Goal: Task Accomplishment & Management: Complete application form

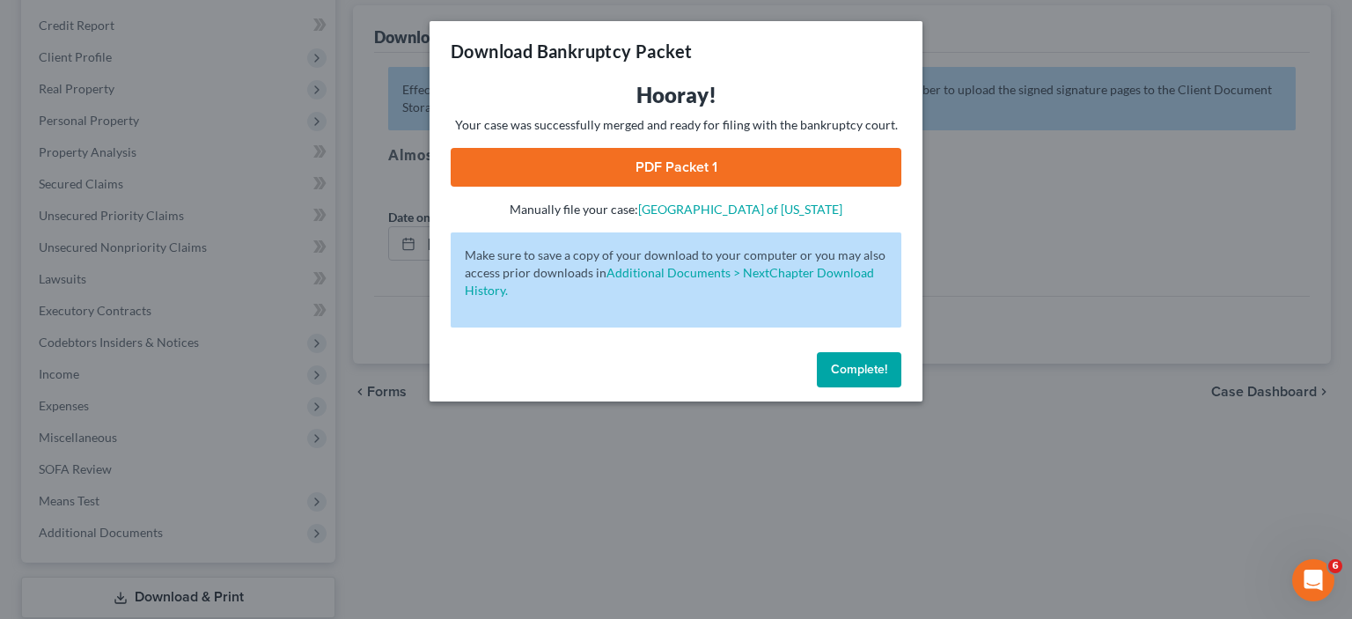
click at [1095, 364] on div "Download Bankruptcy Packet Hooray! Your case was successfully merged and ready …" at bounding box center [676, 309] width 1352 height 619
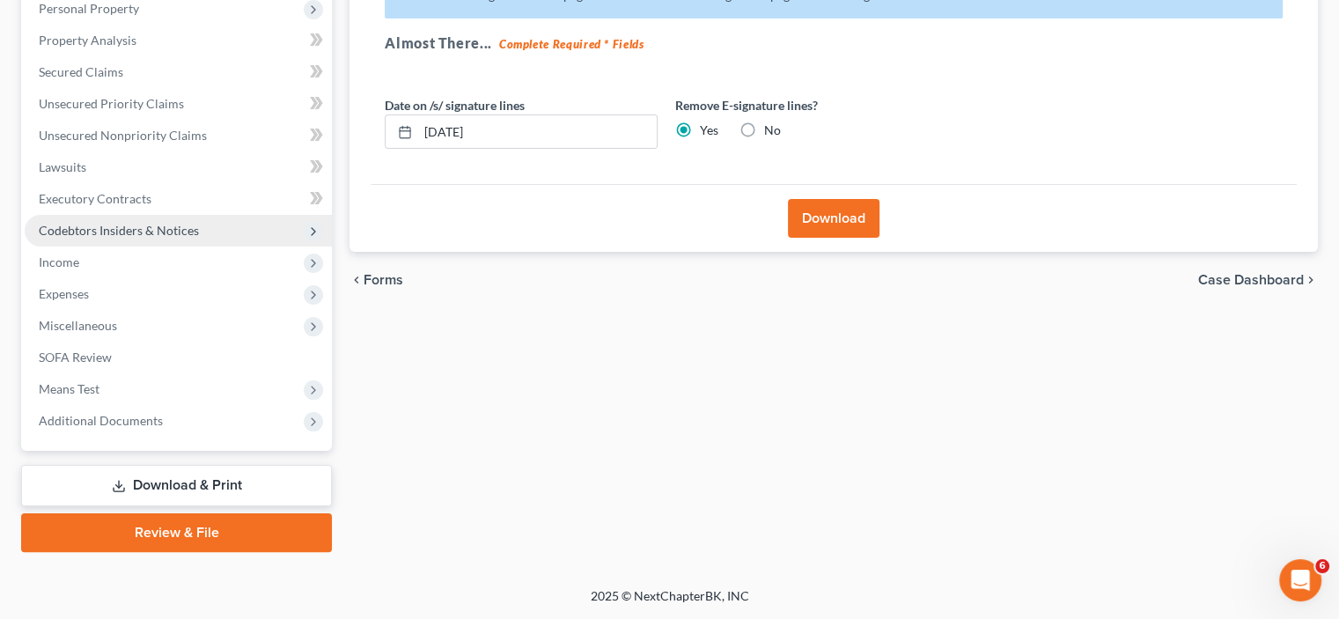
scroll to position [546, 0]
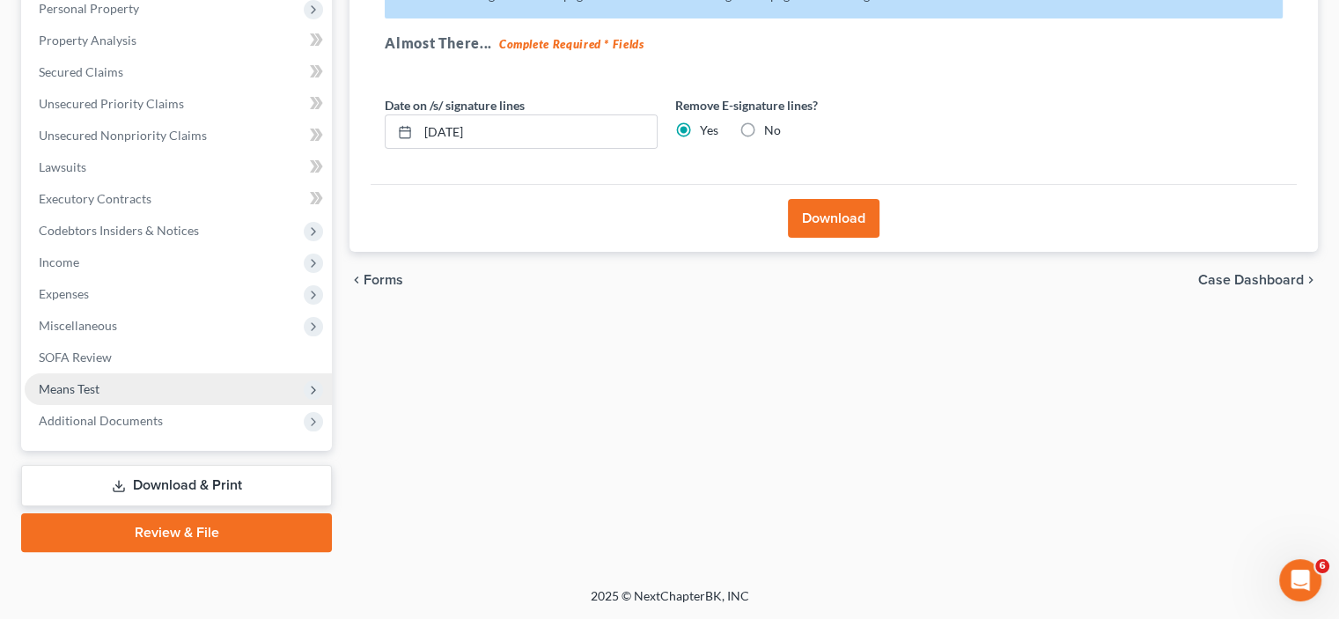
click at [92, 381] on span "Means Test" at bounding box center [69, 388] width 61 height 15
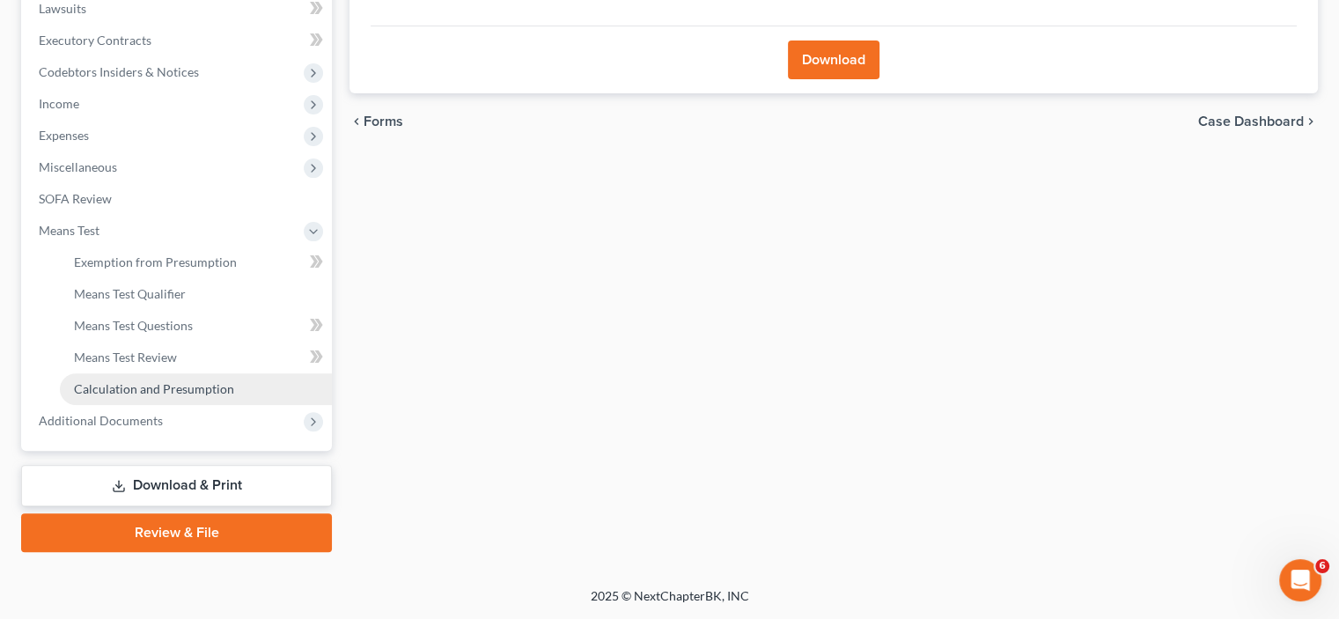
scroll to position [744, 0]
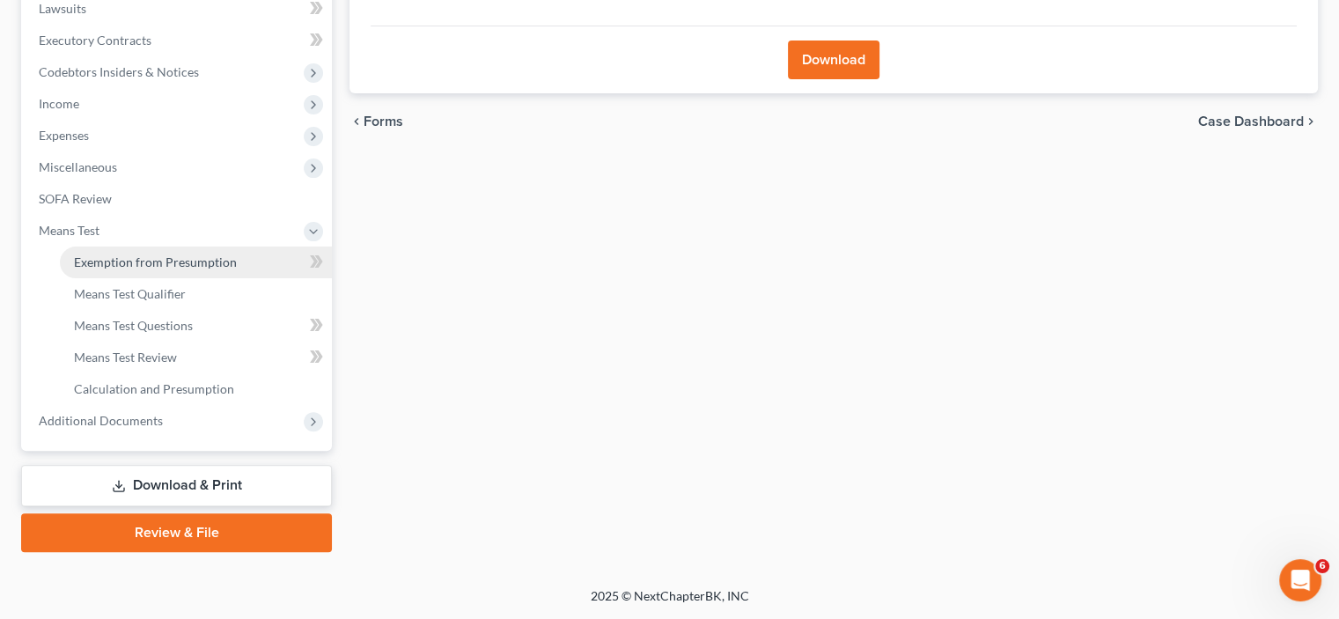
click at [201, 254] on span "Exemption from Presumption" at bounding box center [155, 261] width 163 height 15
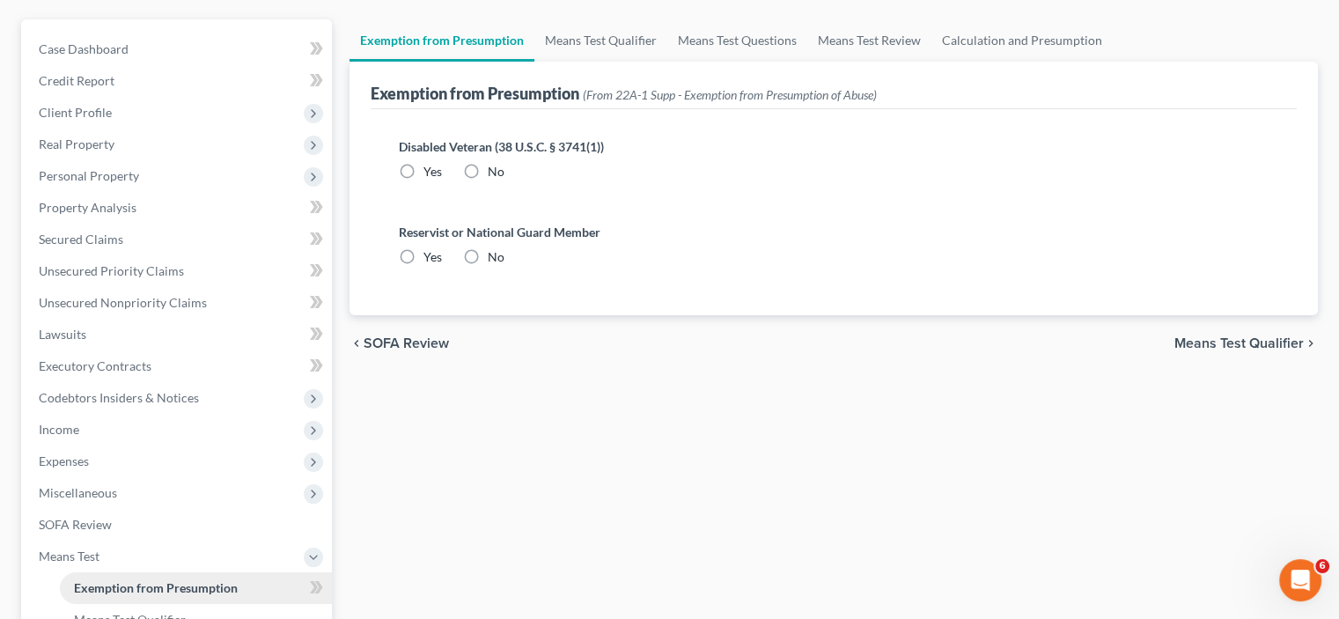
radio input "true"
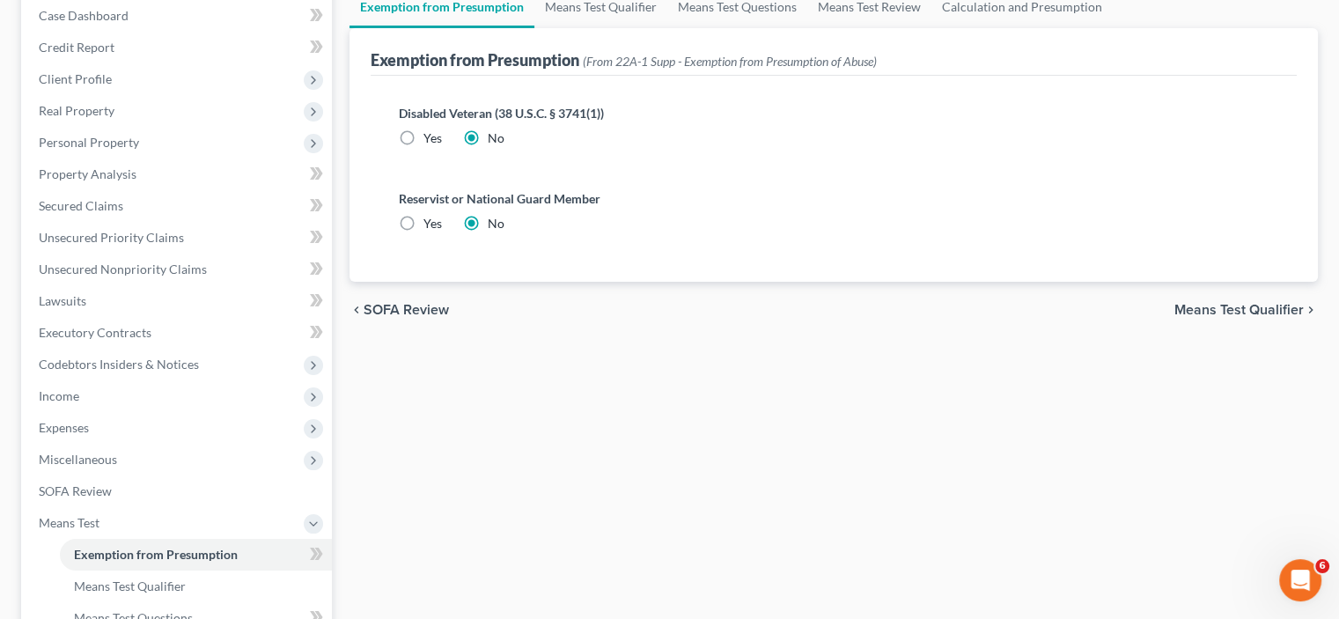
scroll to position [205, 0]
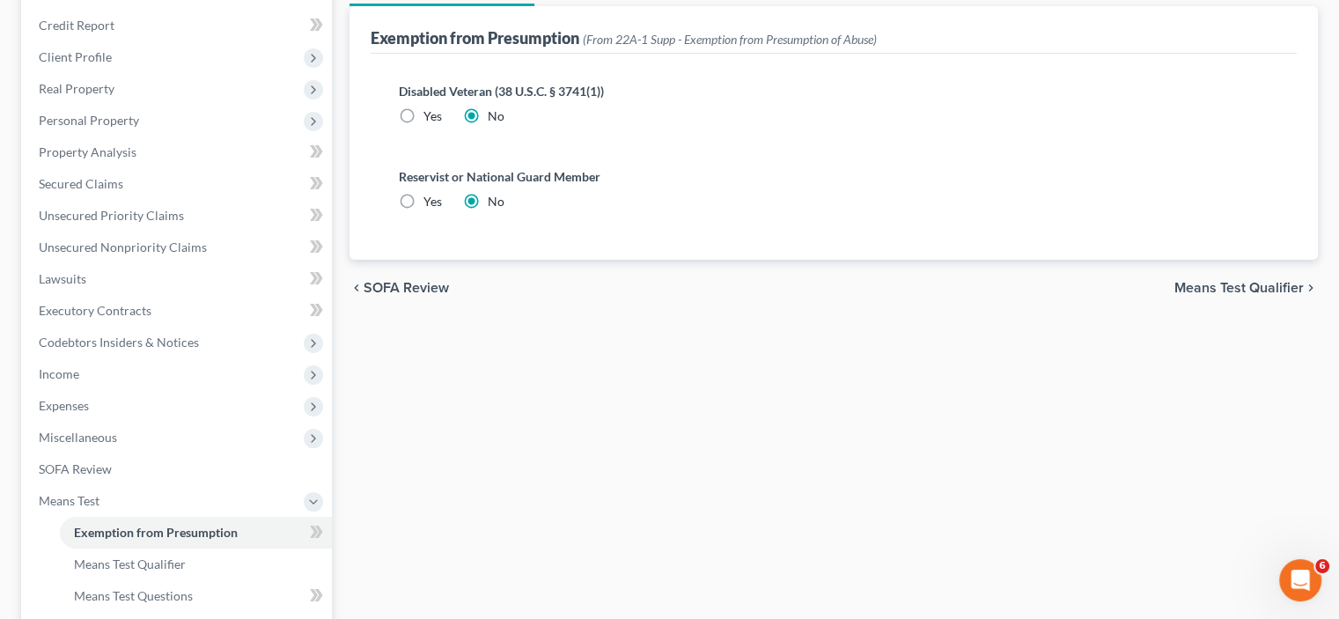
click at [1175, 295] on span "Means Test Qualifier" at bounding box center [1239, 288] width 129 height 14
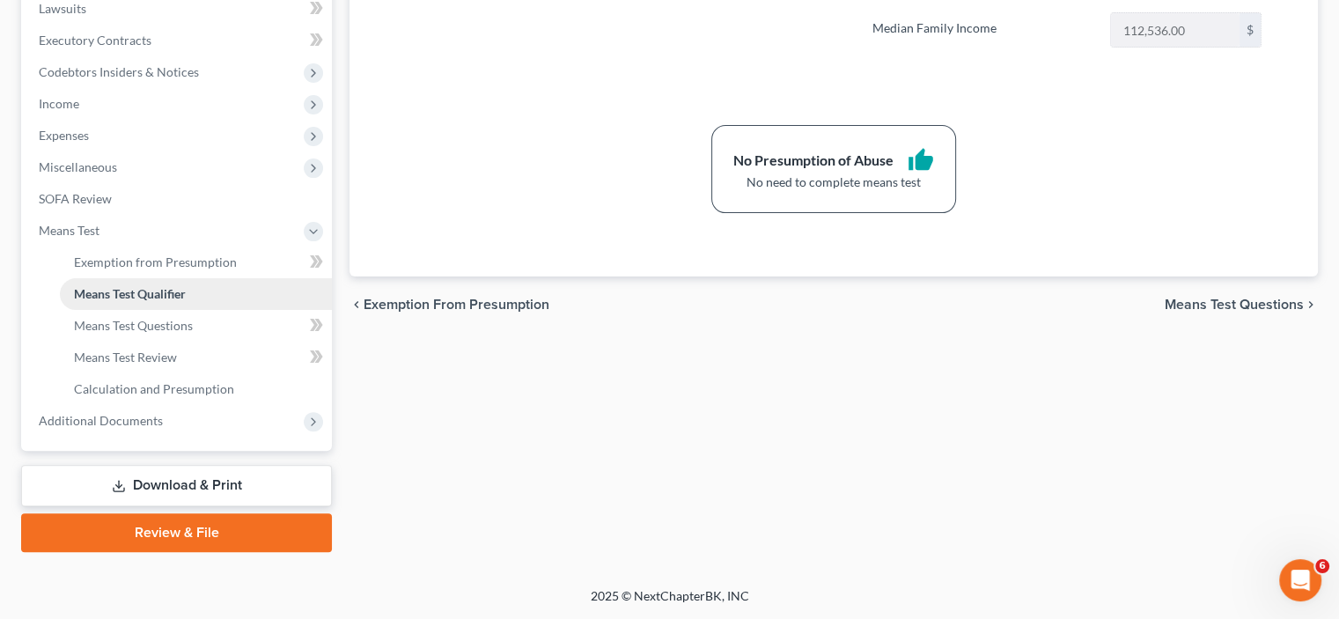
scroll to position [744, 0]
click at [77, 413] on span "Additional Documents" at bounding box center [101, 420] width 124 height 15
click at [123, 286] on span "Forms Library" at bounding box center [112, 293] width 77 height 15
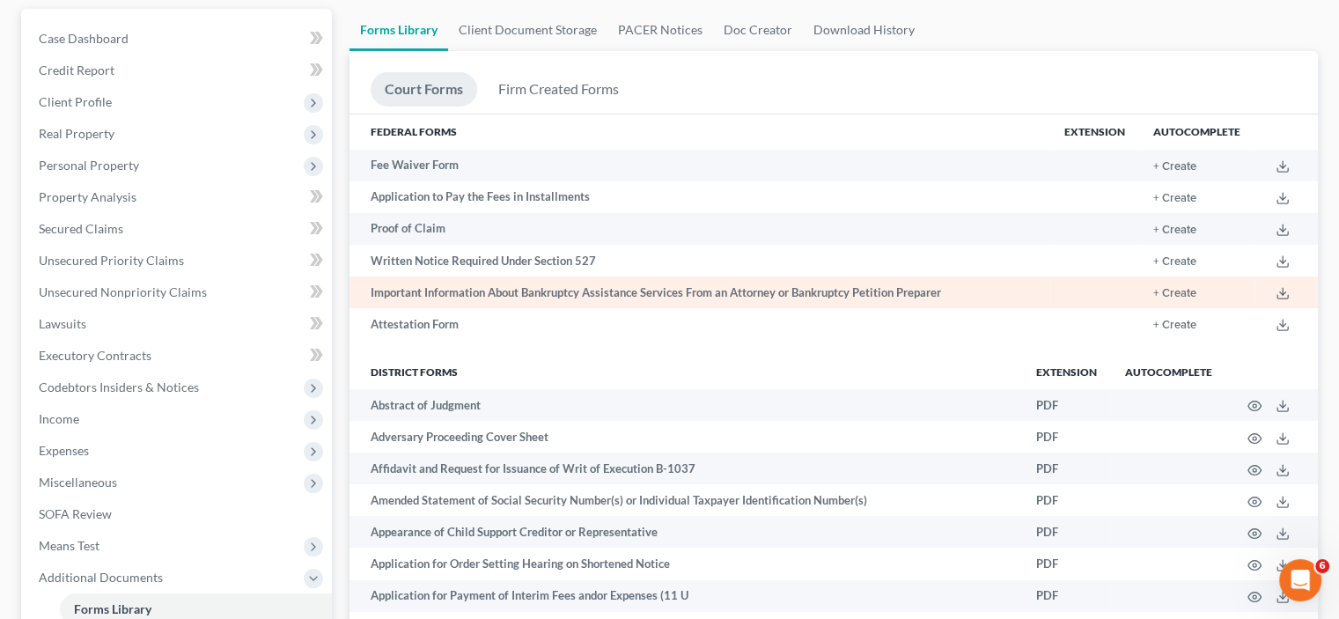
scroll to position [205, 0]
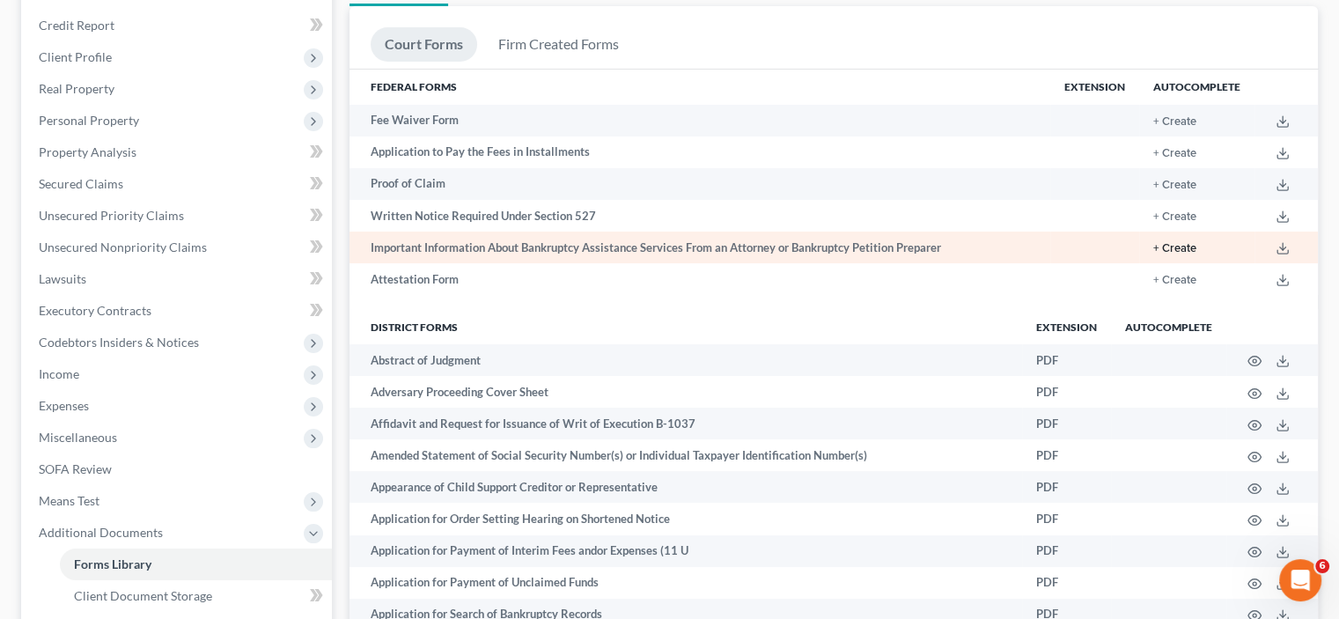
click at [1153, 254] on button "+ Create" at bounding box center [1174, 248] width 43 height 11
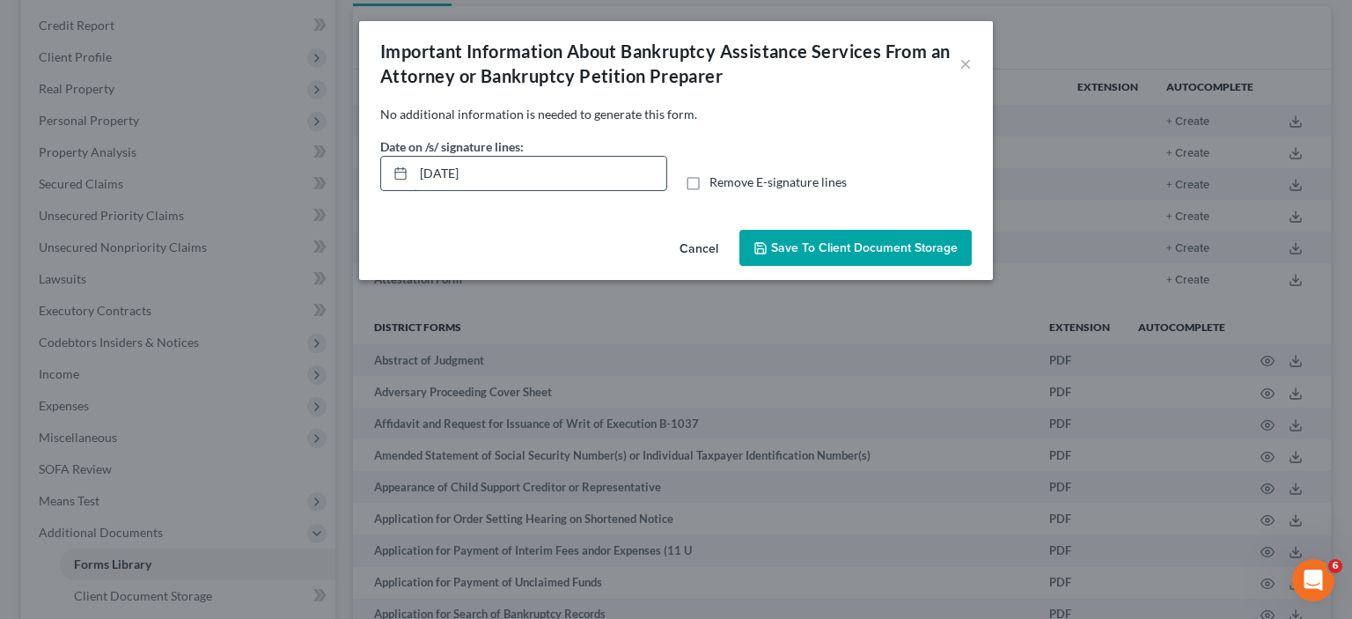
click at [440, 190] on input "[DATE]" at bounding box center [540, 173] width 253 height 33
type input "1"
type input "[DATE]"
click at [710, 191] on label "Remove E-signature lines" at bounding box center [778, 182] width 137 height 18
click at [717, 185] on input "Remove E-signature lines" at bounding box center [722, 178] width 11 height 11
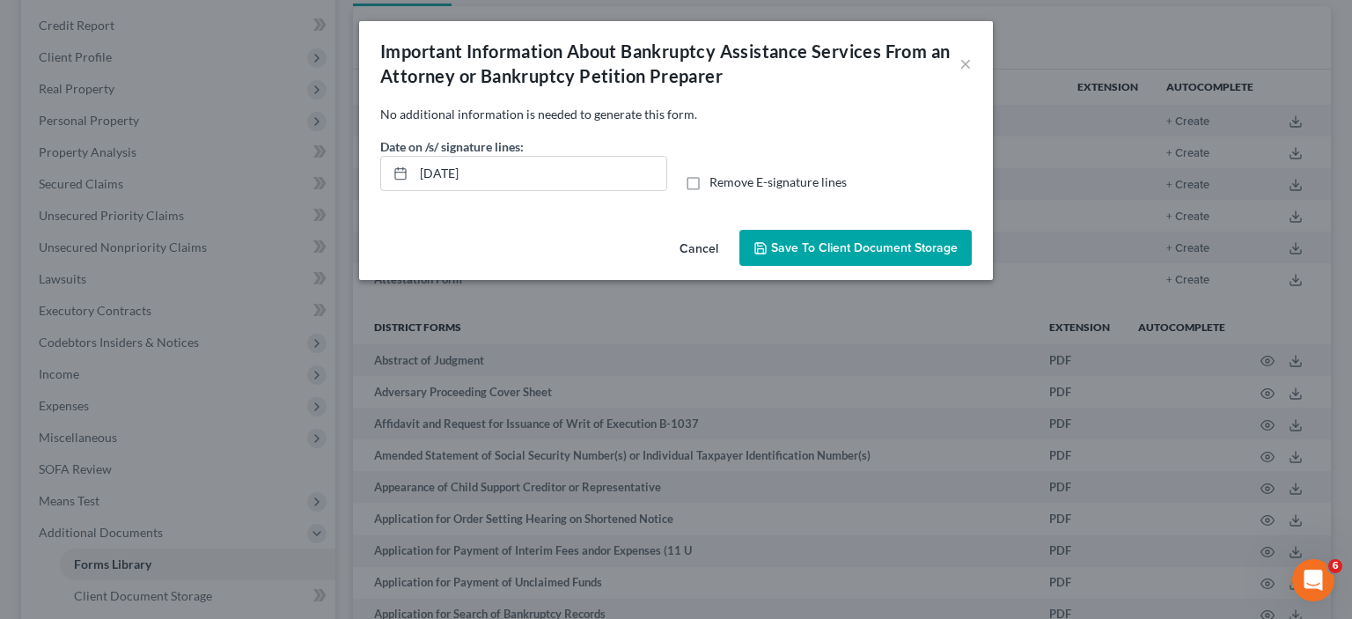
checkbox input "true"
click at [865, 255] on span "Save to Client Document Storage" at bounding box center [864, 247] width 187 height 15
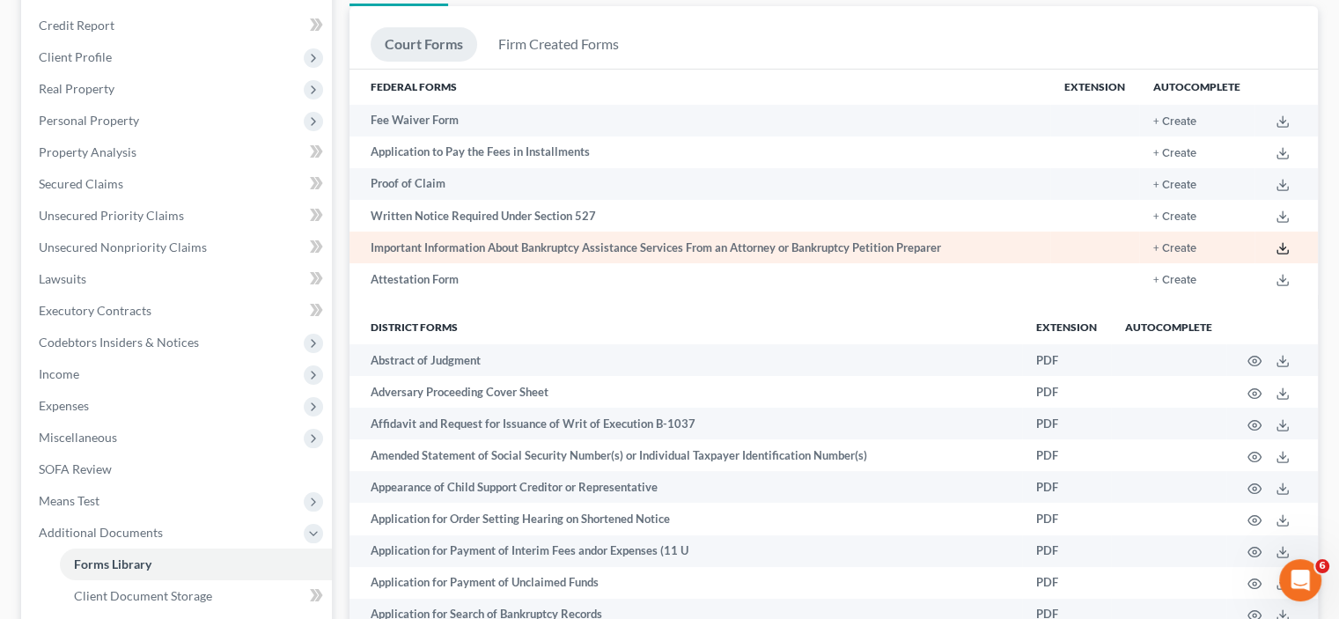
click at [1276, 255] on icon at bounding box center [1283, 248] width 14 height 14
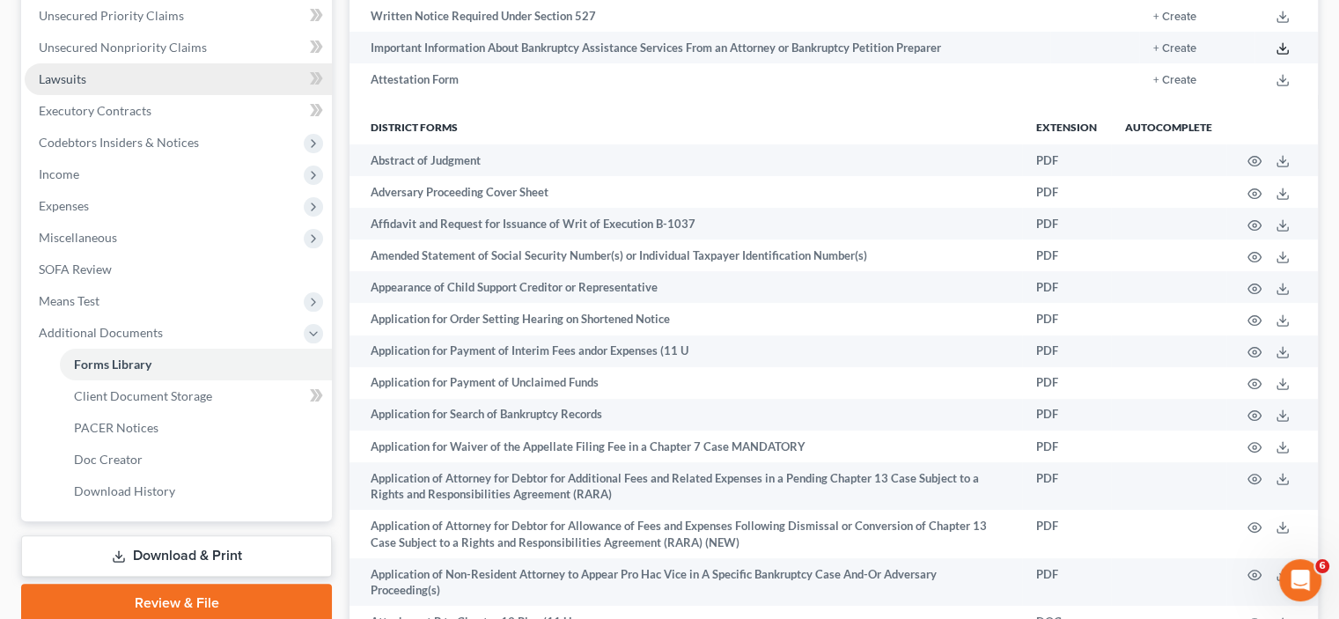
scroll to position [410, 0]
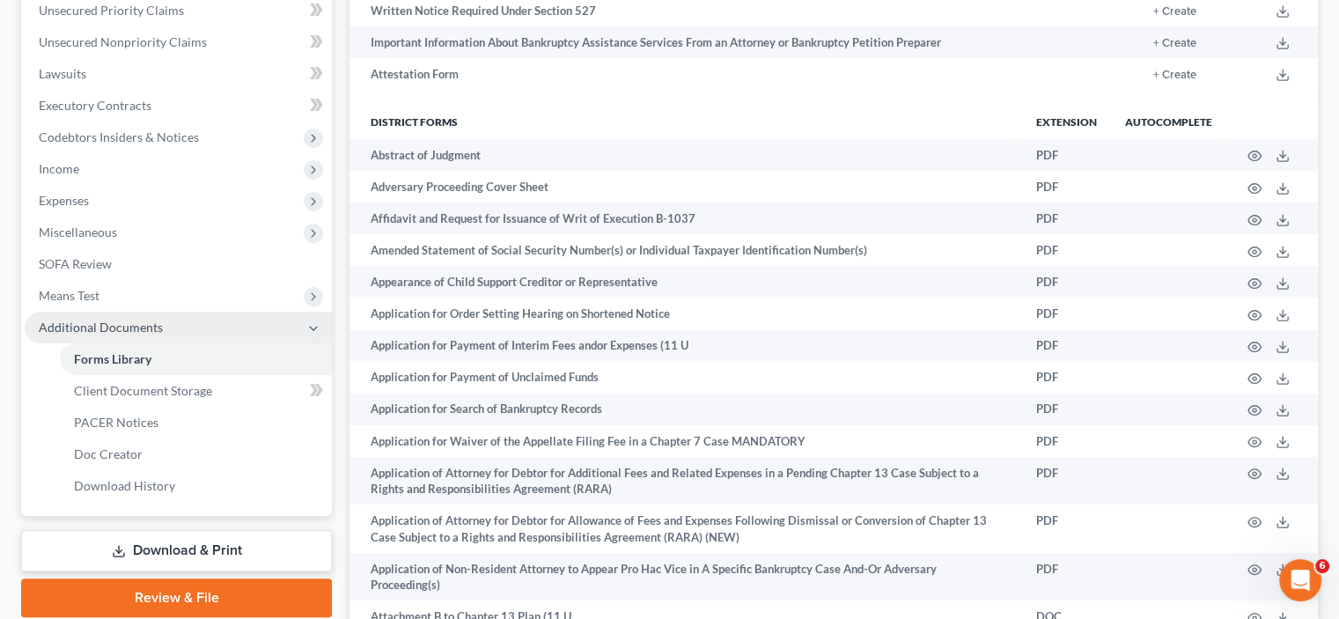
click at [85, 335] on span "Additional Documents" at bounding box center [101, 327] width 124 height 15
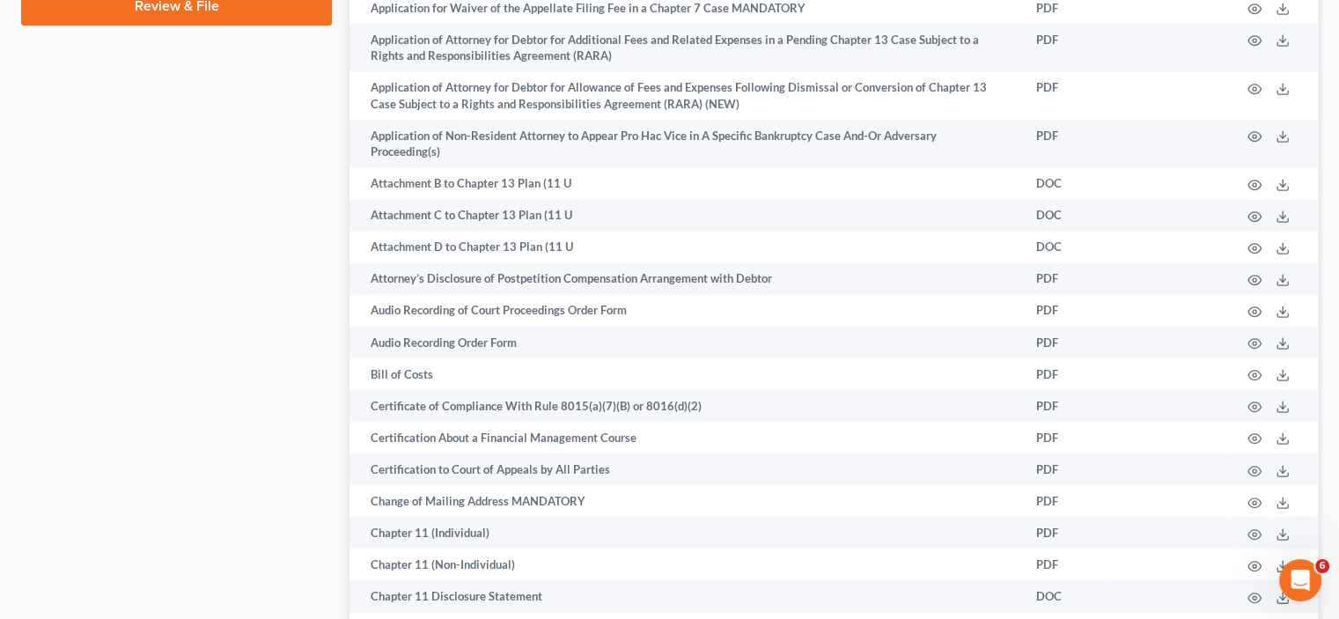
scroll to position [822, 0]
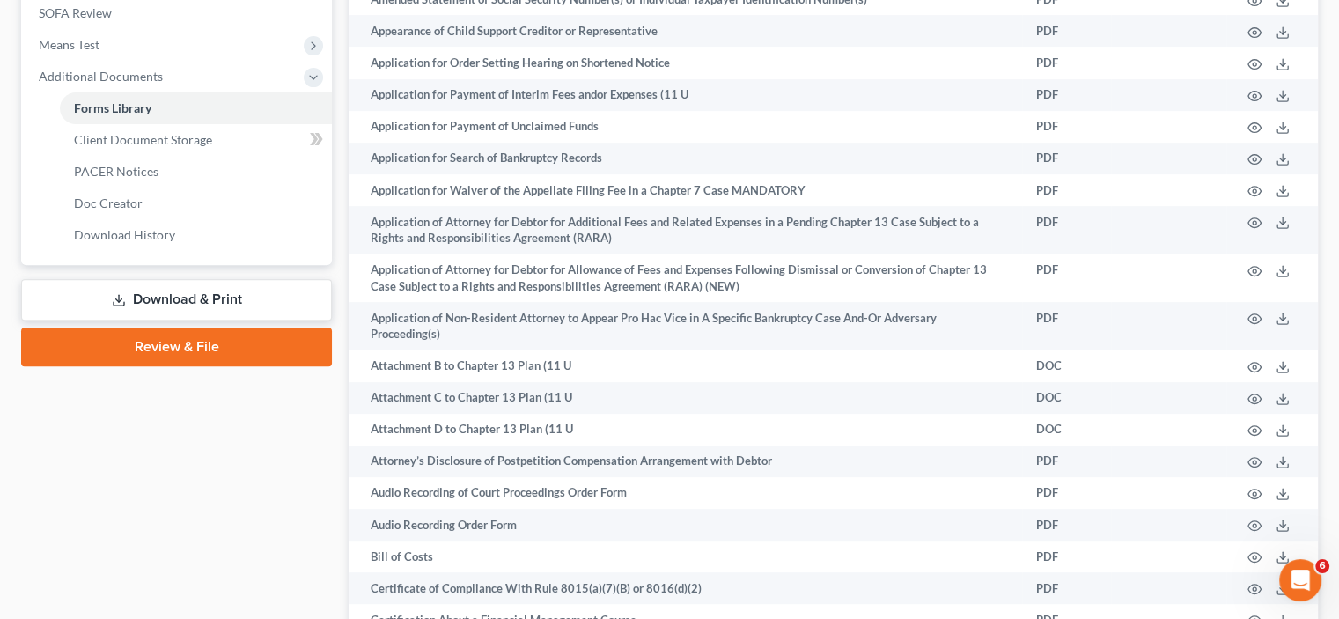
scroll to position [616, 0]
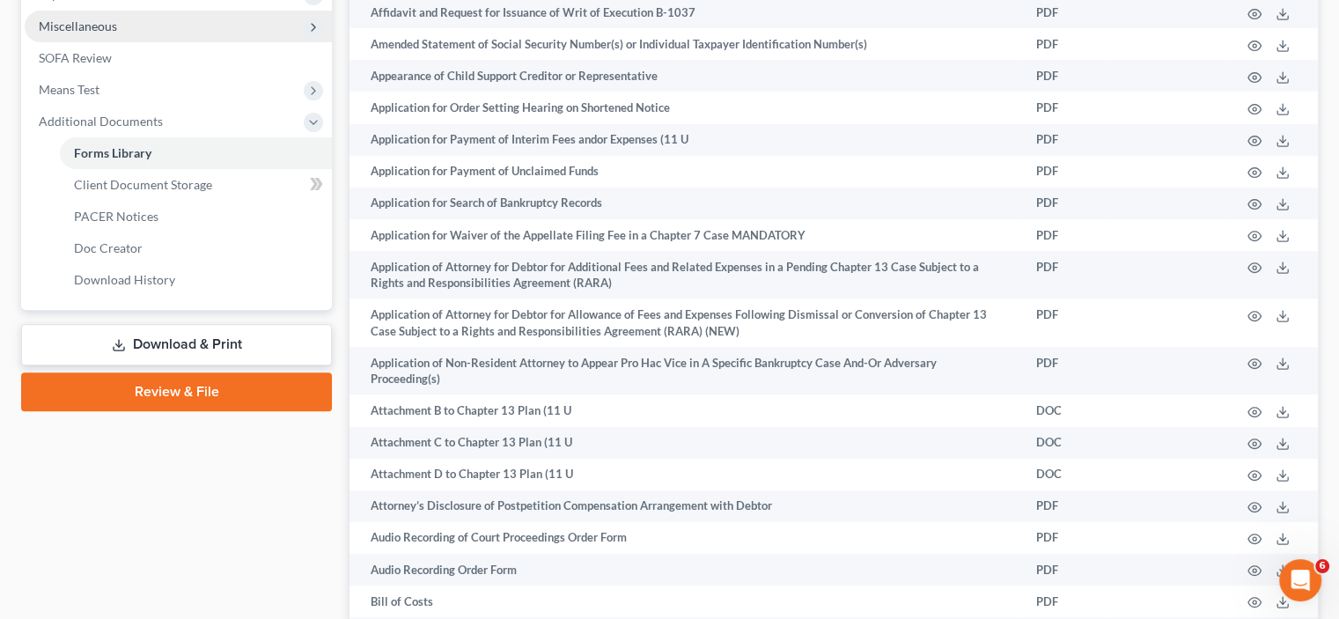
click at [92, 33] on span "Miscellaneous" at bounding box center [78, 25] width 78 height 15
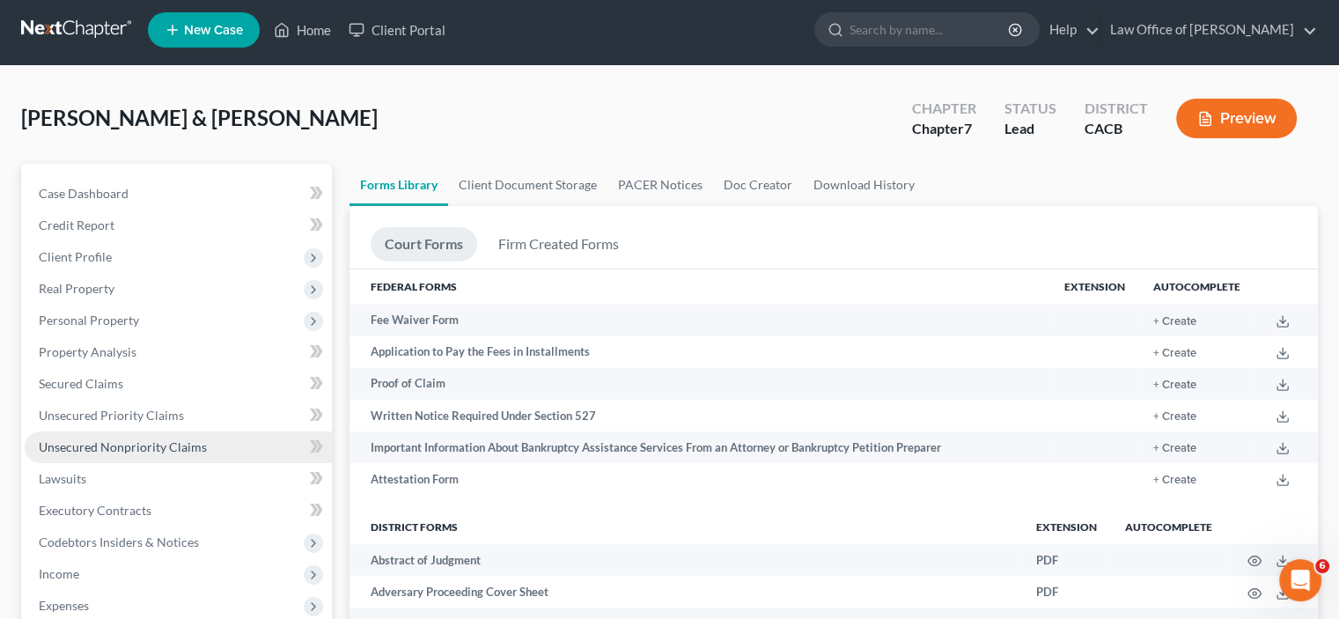
scroll to position [0, 0]
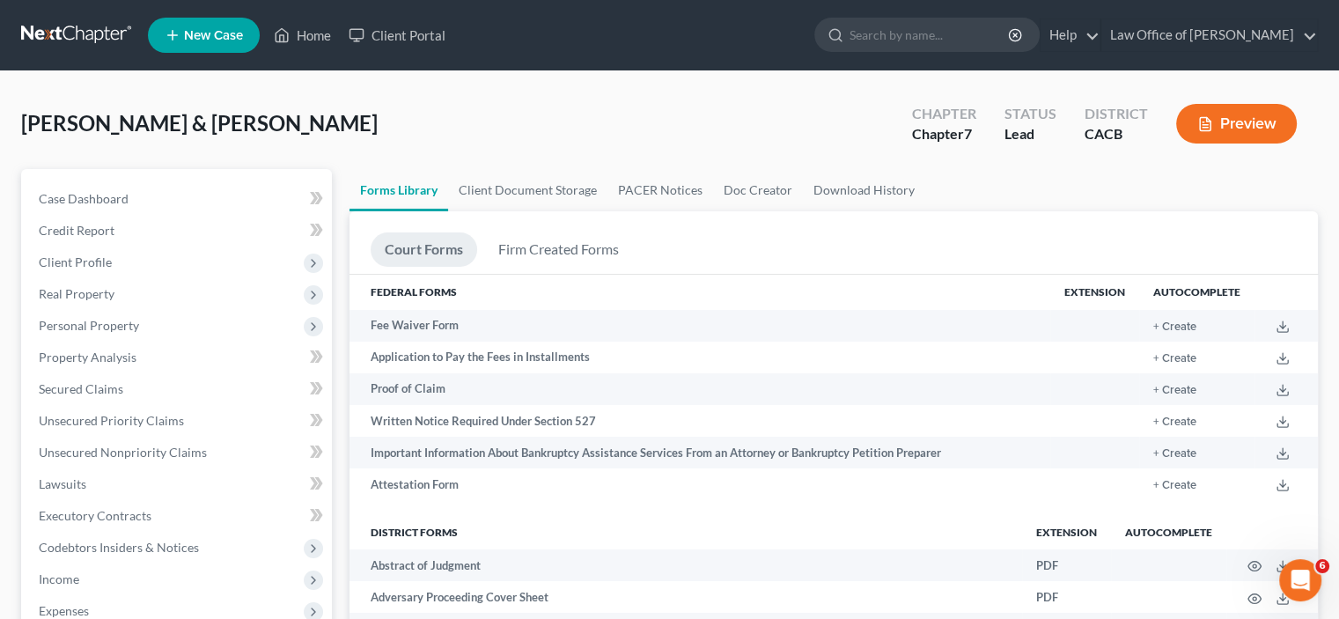
click at [277, 158] on div "[PERSON_NAME] & [PERSON_NAME] Upgraded Chapter Chapter 7 Status Lead District C…" at bounding box center [669, 130] width 1297 height 77
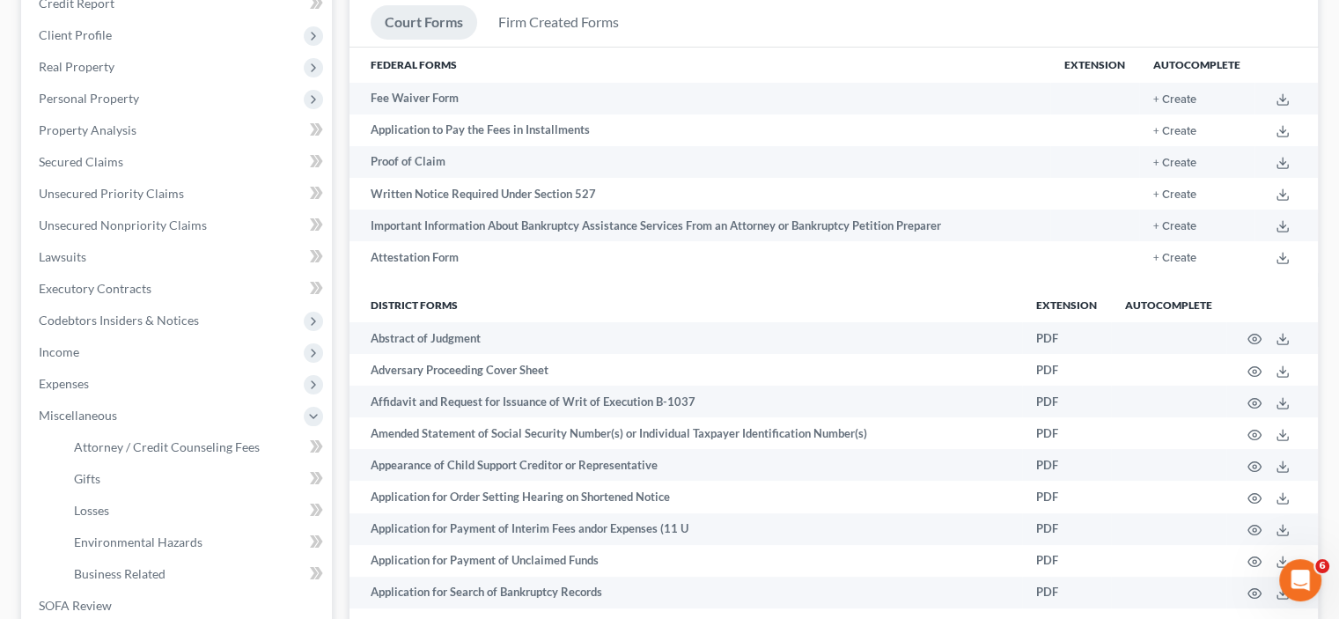
scroll to position [205, 0]
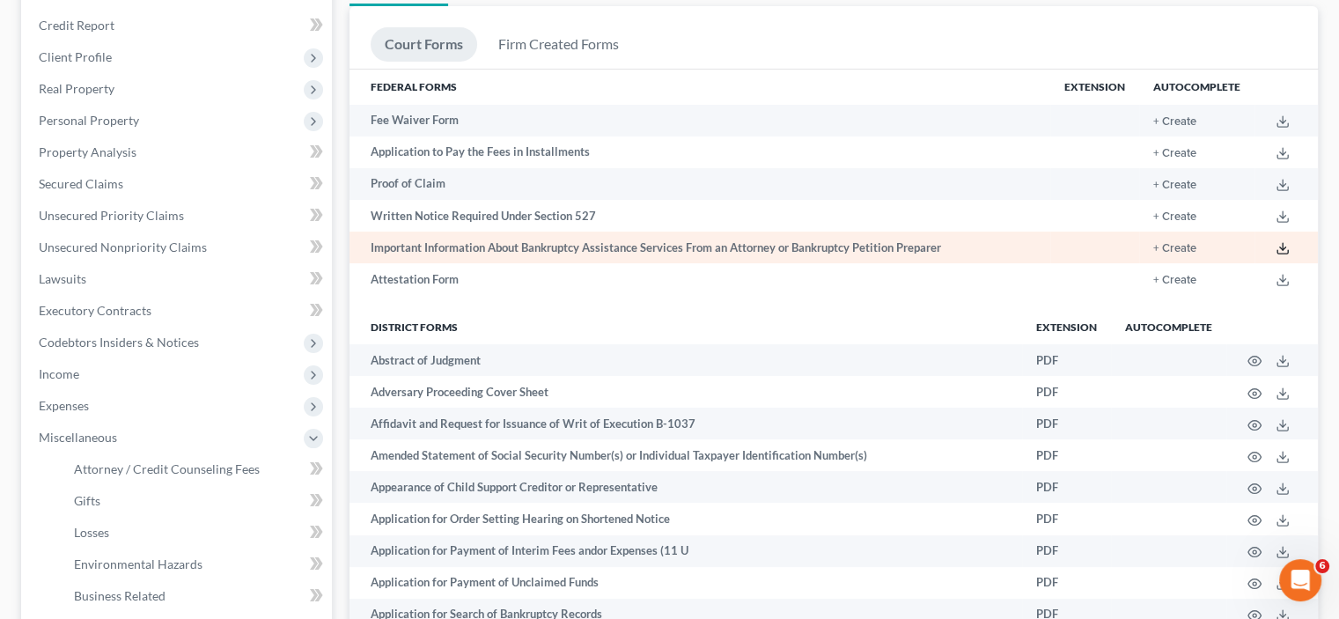
click at [1276, 255] on icon at bounding box center [1283, 248] width 14 height 14
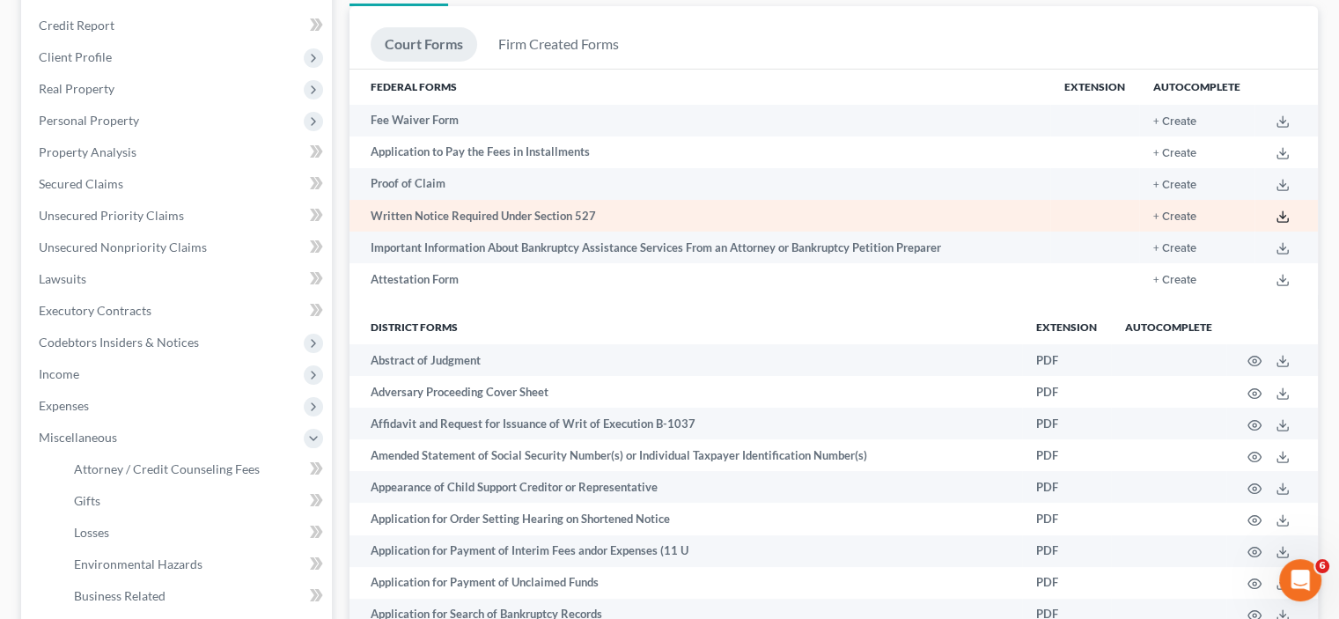
click at [1278, 222] on icon at bounding box center [1283, 220] width 11 height 4
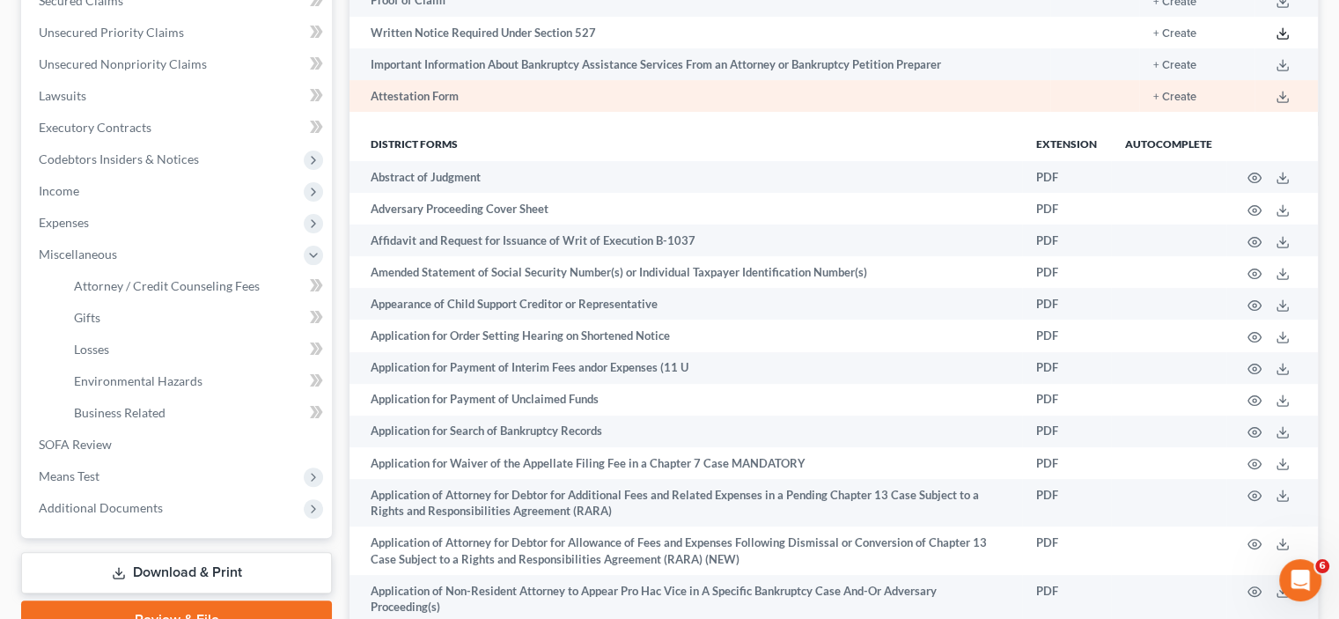
scroll to position [410, 0]
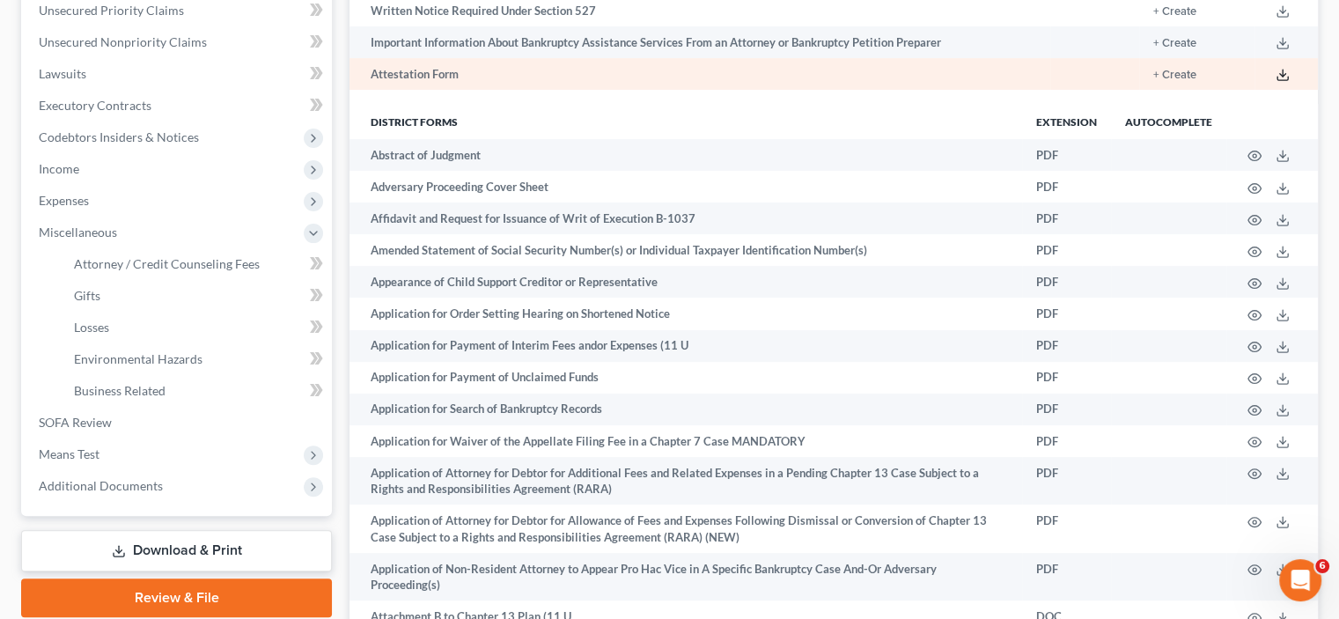
click at [1276, 82] on icon at bounding box center [1283, 75] width 14 height 14
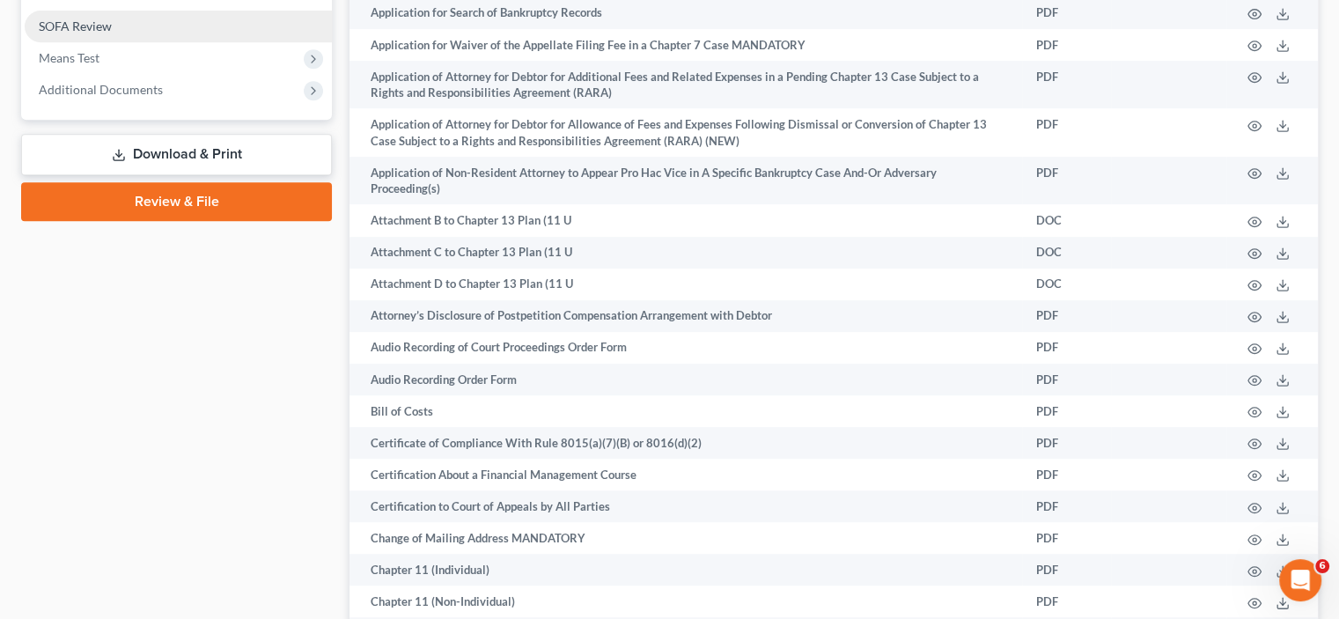
scroll to position [822, 0]
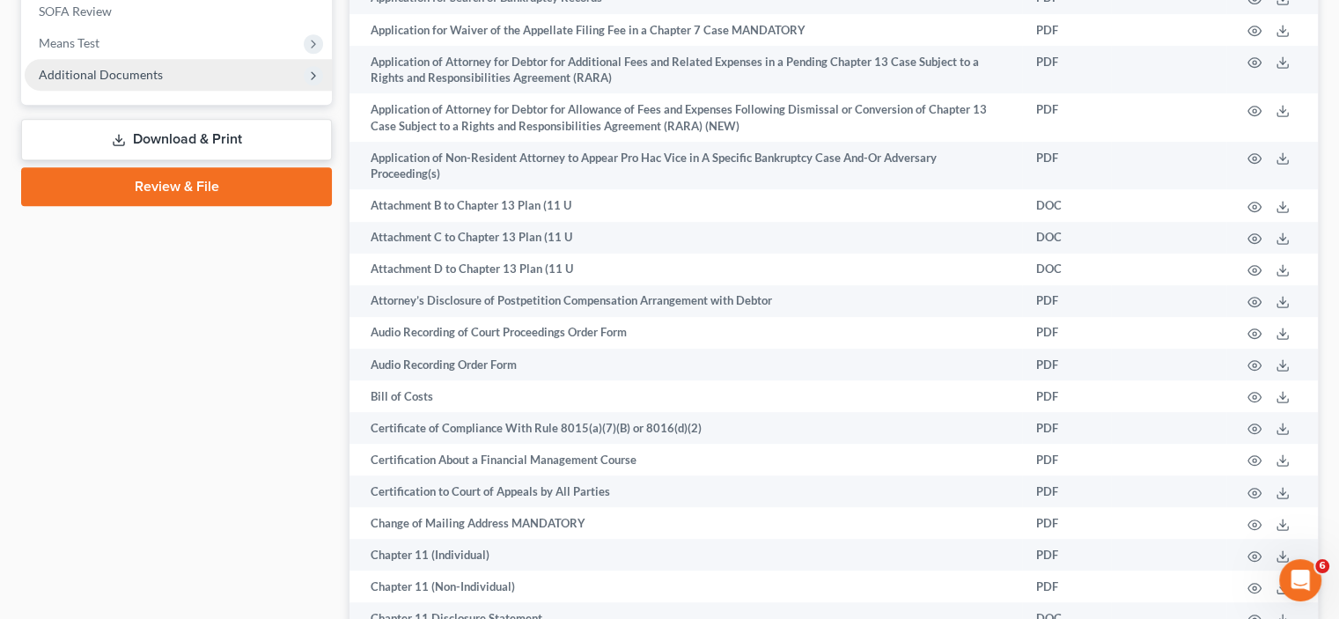
click at [88, 82] on span "Additional Documents" at bounding box center [101, 74] width 124 height 15
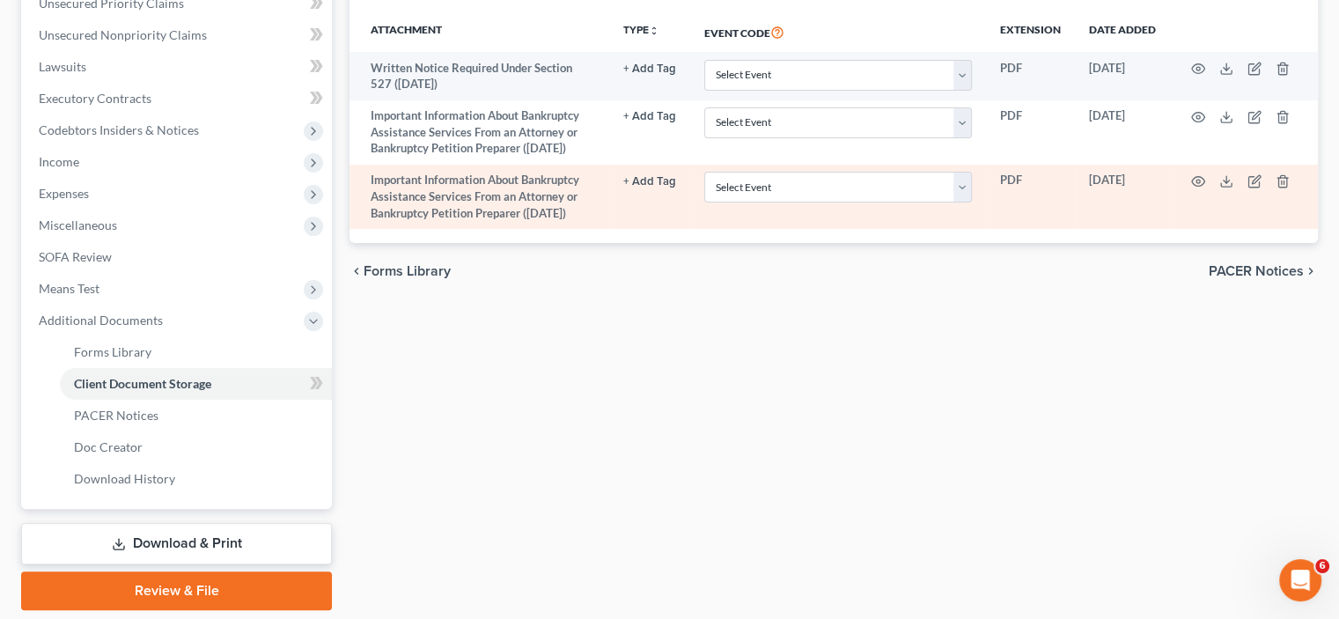
scroll to position [539, 0]
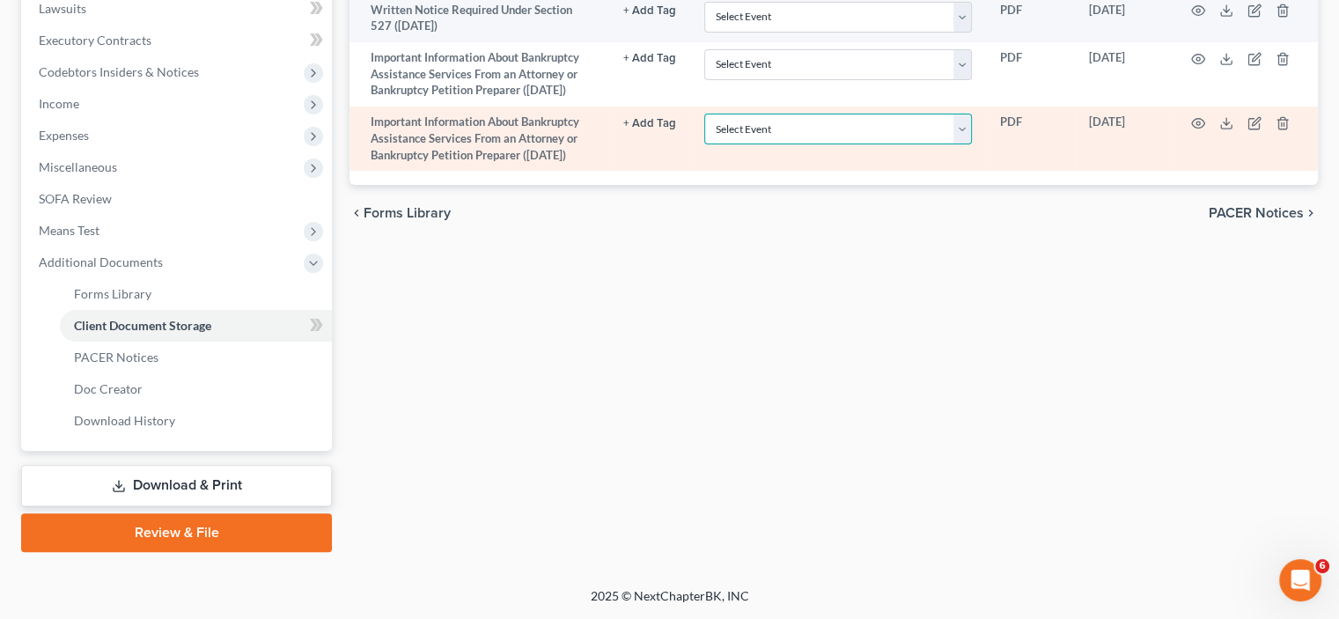
click at [891, 144] on select "Select Event Amended Chapter 11 Plan Amended Chapter 11 Small Business Plan Ame…" at bounding box center [838, 129] width 268 height 31
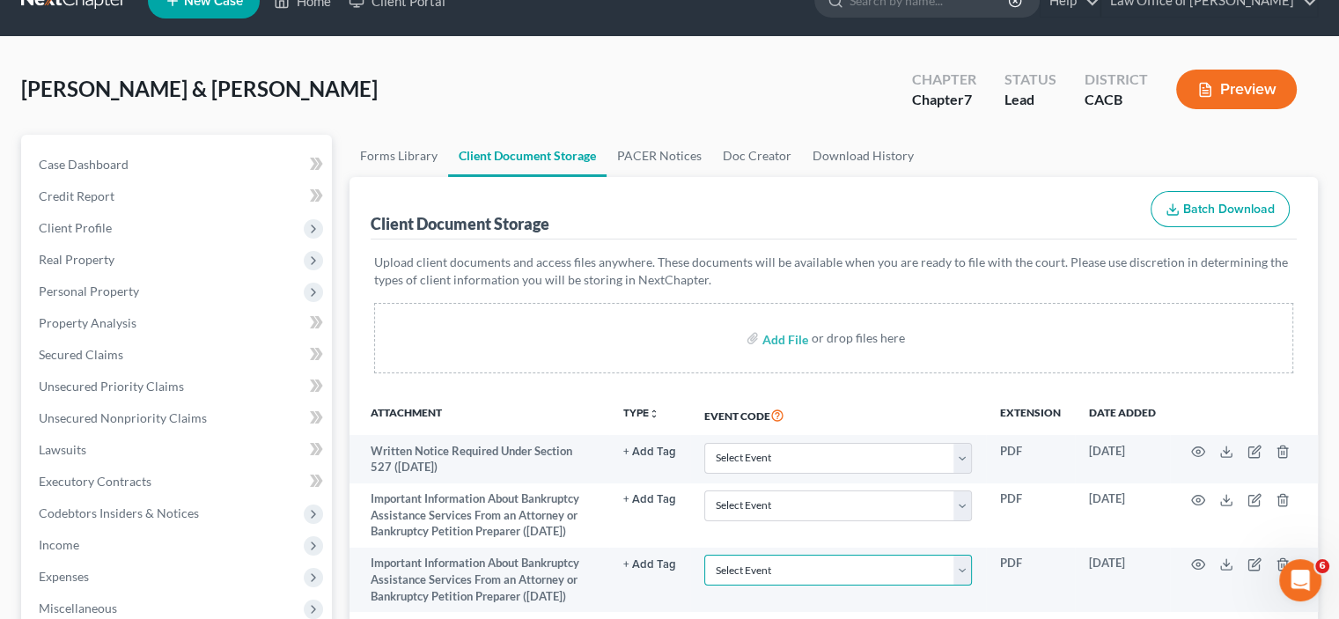
scroll to position [0, 0]
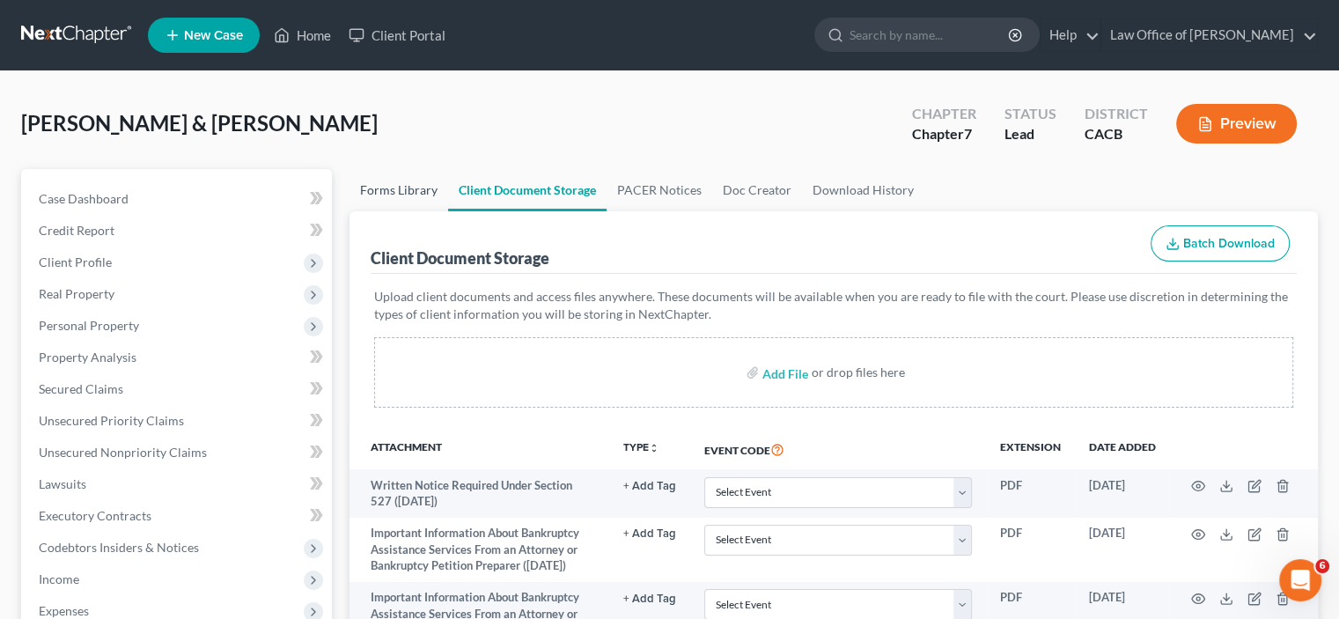
click at [405, 211] on link "Forms Library" at bounding box center [399, 190] width 99 height 42
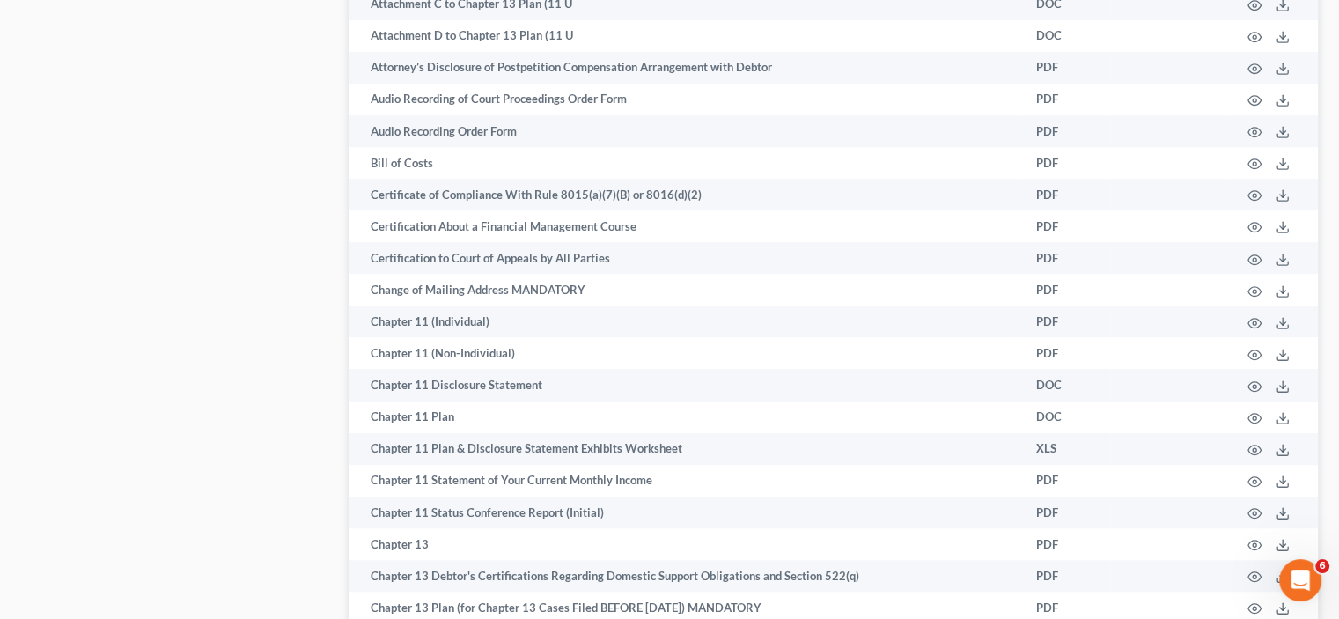
scroll to position [822, 0]
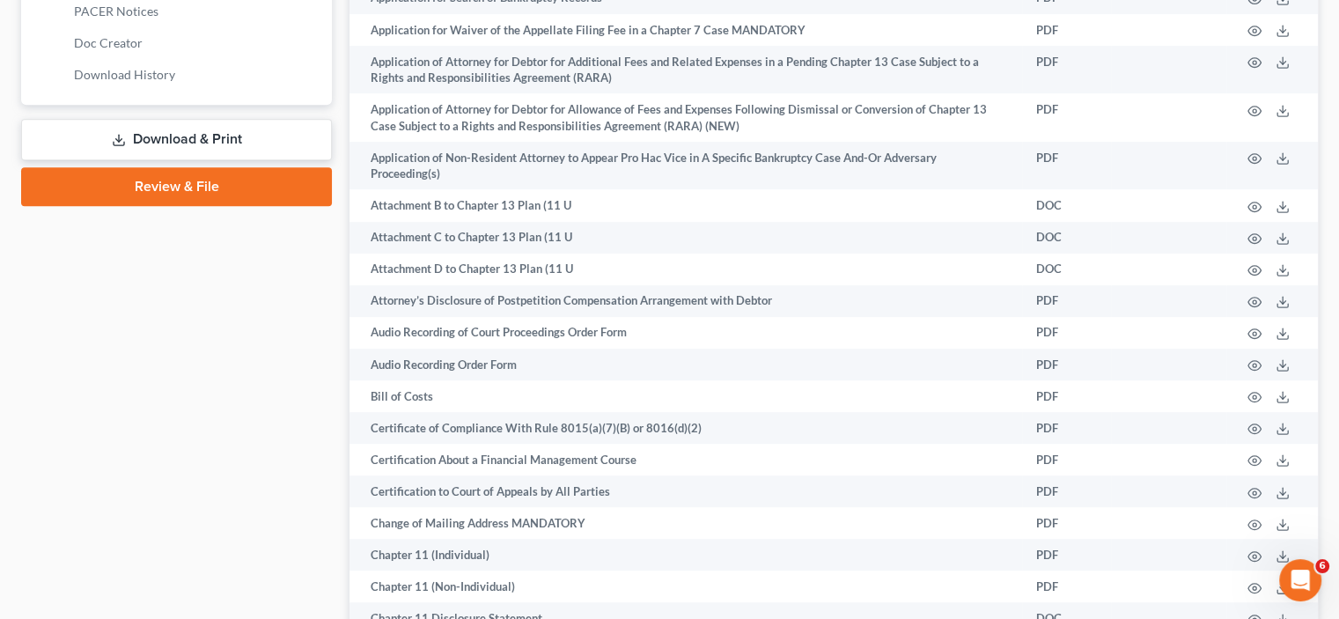
click at [144, 206] on link "Review & File" at bounding box center [176, 186] width 311 height 39
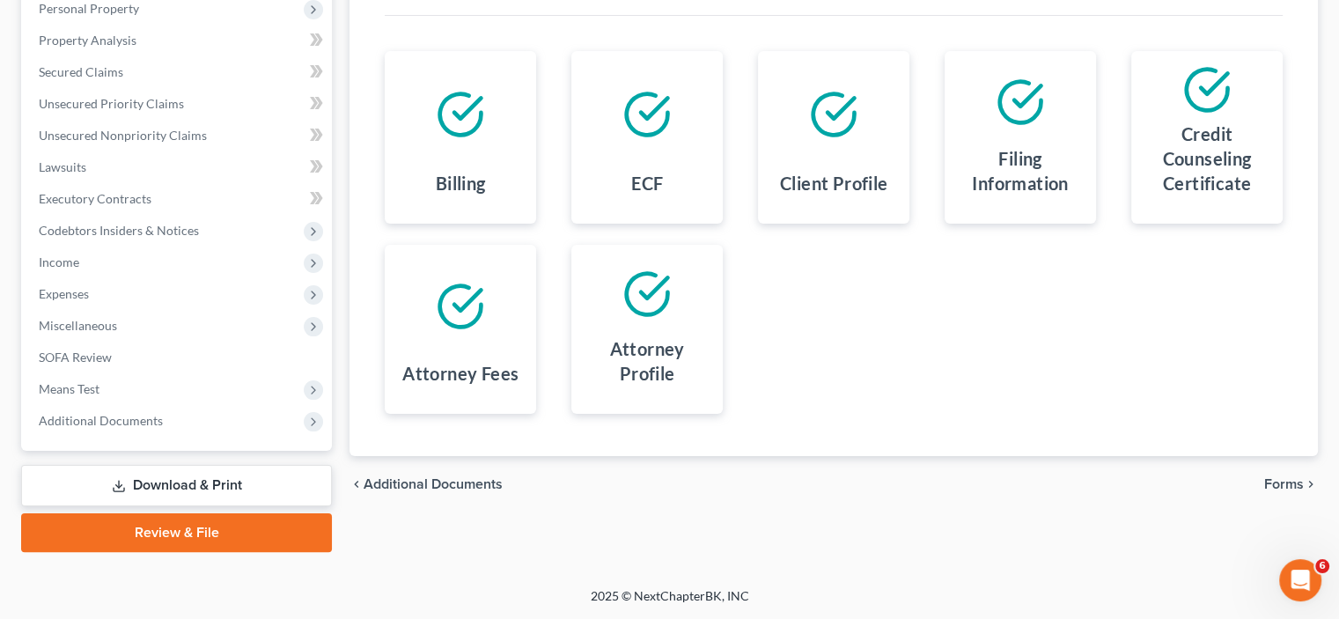
scroll to position [341, 0]
click at [472, 139] on icon at bounding box center [460, 114] width 49 height 49
drag, startPoint x: 634, startPoint y: 246, endPoint x: 801, endPoint y: 262, distance: 168.1
click at [643, 164] on div at bounding box center [647, 114] width 123 height 99
drag, startPoint x: 831, startPoint y: 266, endPoint x: 977, endPoint y: 286, distance: 147.6
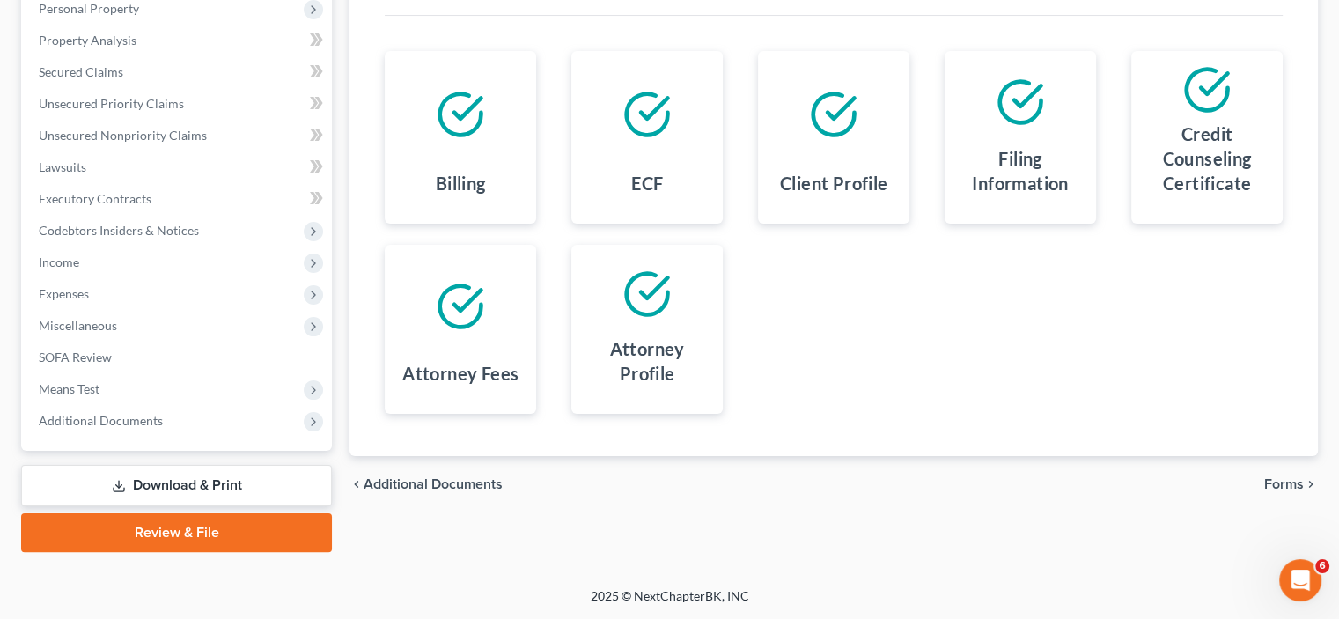
click at [847, 195] on h4 "Client Profile" at bounding box center [834, 183] width 108 height 25
drag, startPoint x: 992, startPoint y: 286, endPoint x: 1095, endPoint y: 284, distance: 103.0
click at [1018, 195] on h4 "Filing Information" at bounding box center [1020, 170] width 123 height 49
drag, startPoint x: 1051, startPoint y: 457, endPoint x: 1067, endPoint y: 438, distance: 25.0
click at [1053, 435] on div "Billing ECF Client Profile Filing Information Credit Counseling Certificate Att…" at bounding box center [833, 232] width 933 height 405
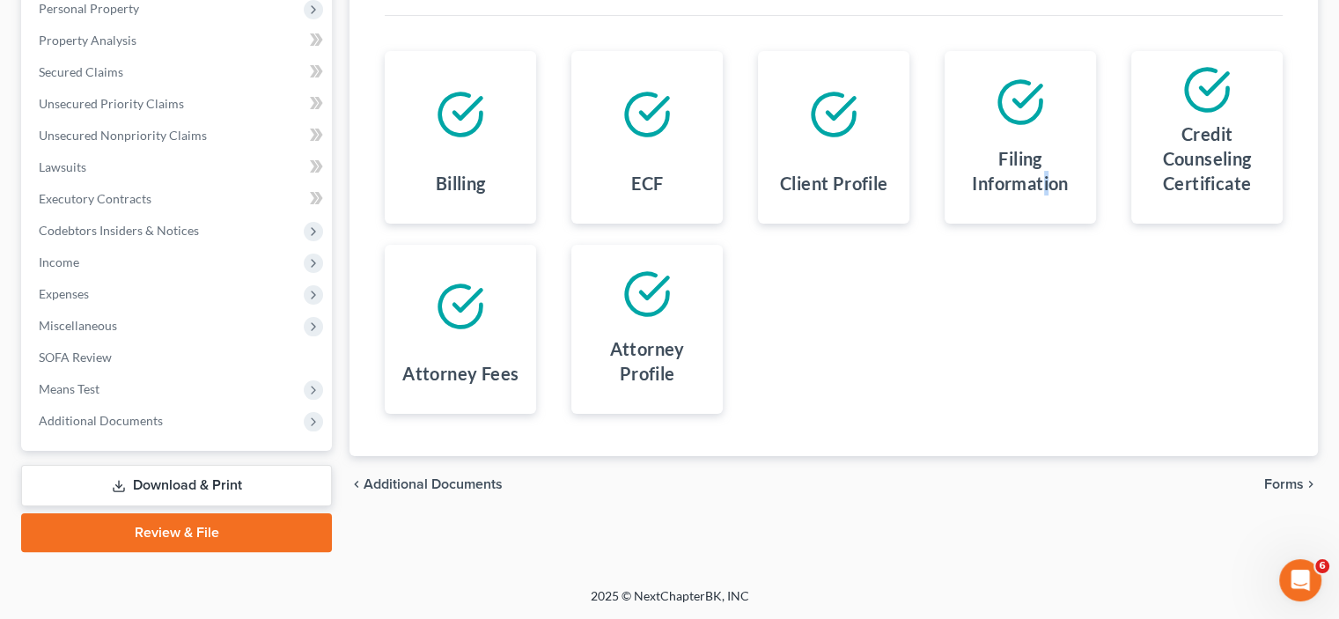
scroll to position [546, 0]
click at [434, 477] on span "Additional Documents" at bounding box center [433, 484] width 139 height 14
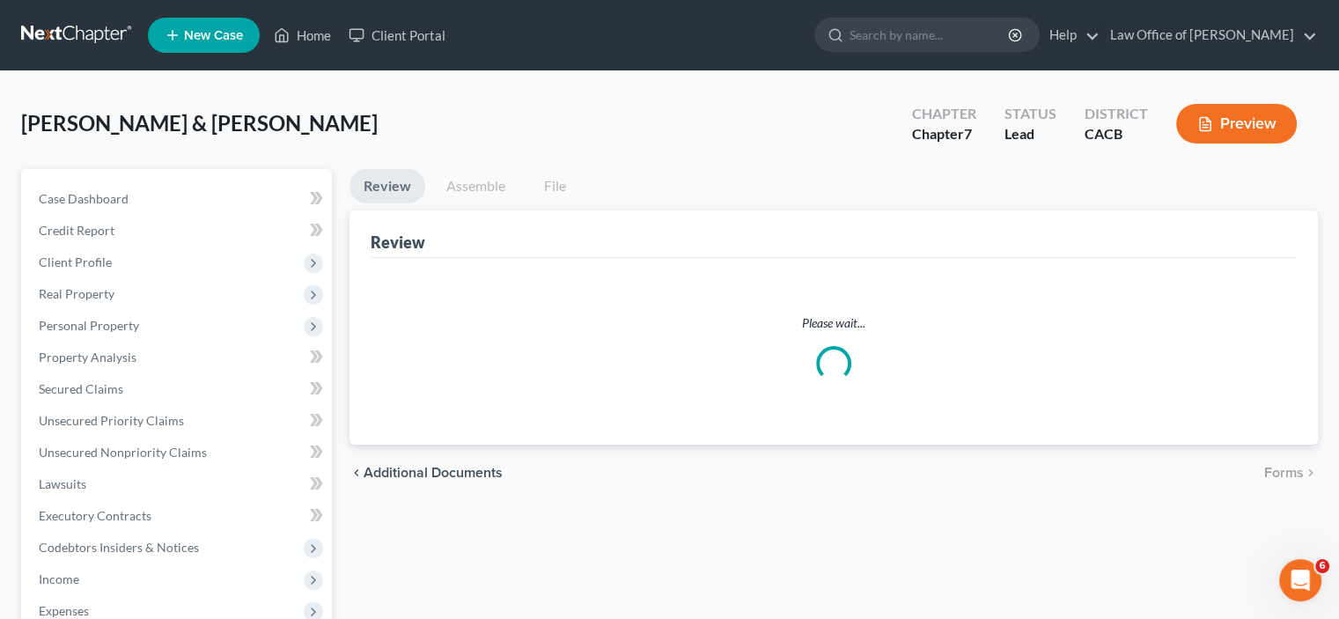
scroll to position [546, 0]
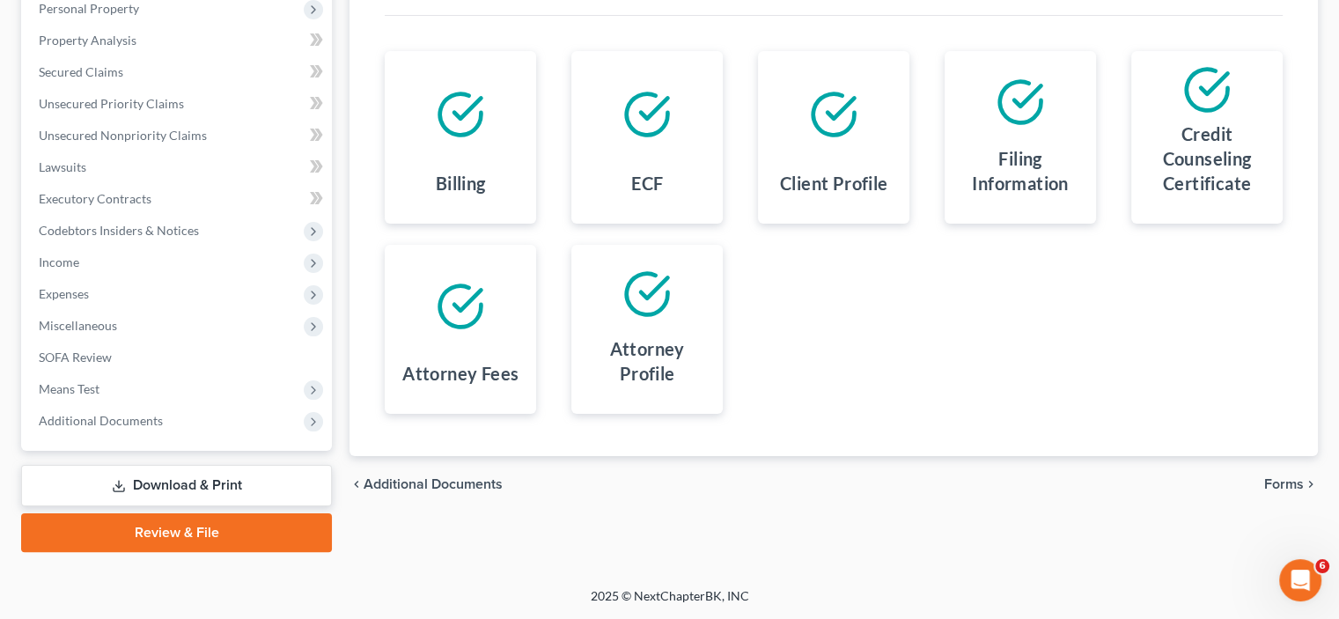
click at [1271, 477] on span "Forms" at bounding box center [1284, 484] width 40 height 14
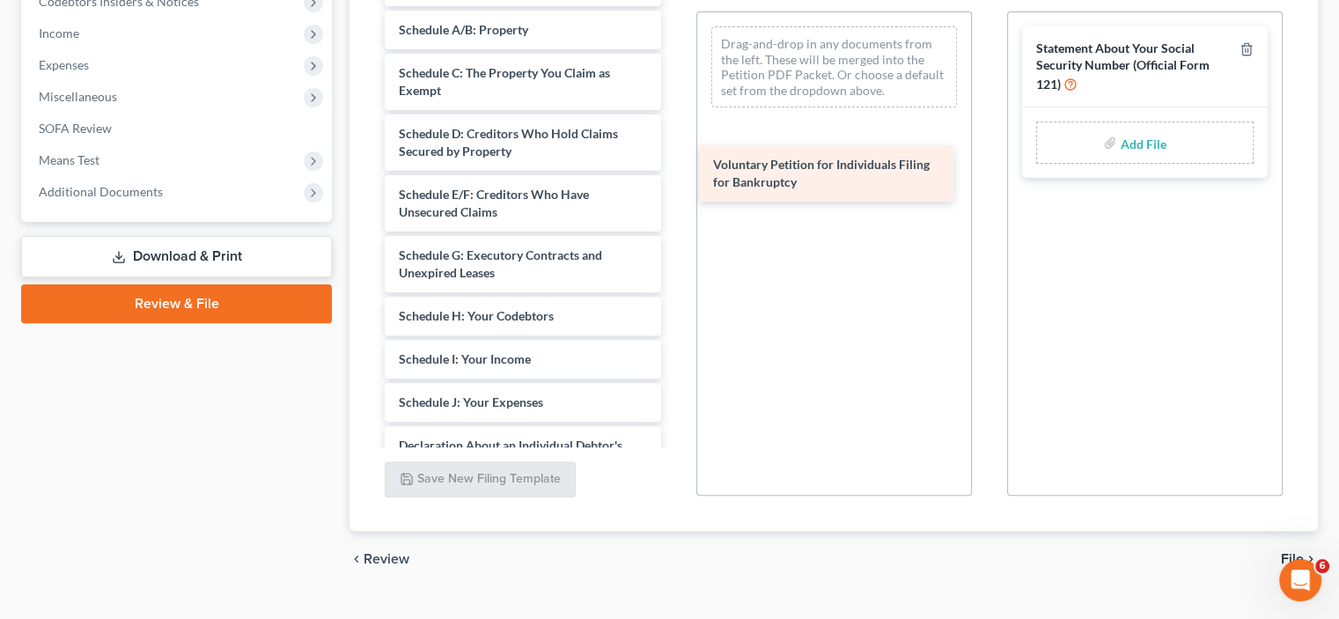
drag, startPoint x: 488, startPoint y: 136, endPoint x: 789, endPoint y: 189, distance: 305.7
click at [674, 191] on div "Voluntary Petition for Individuals Filing for Bankruptcy Voluntary Petition for…" at bounding box center [523, 519] width 304 height 1105
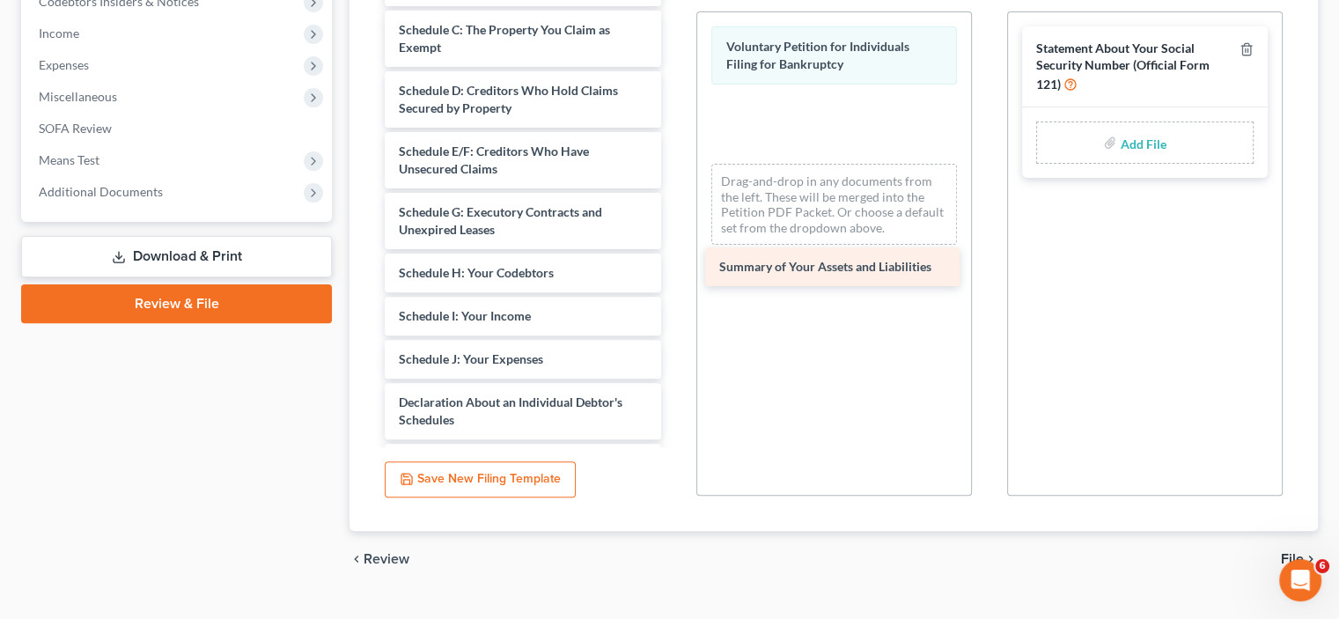
drag, startPoint x: 479, startPoint y: 119, endPoint x: 786, endPoint y: 268, distance: 341.4
click at [674, 277] on div "Summary of Your Assets and Liabilities Summary of Your Assets and Liabilities S…" at bounding box center [523, 498] width 304 height 1062
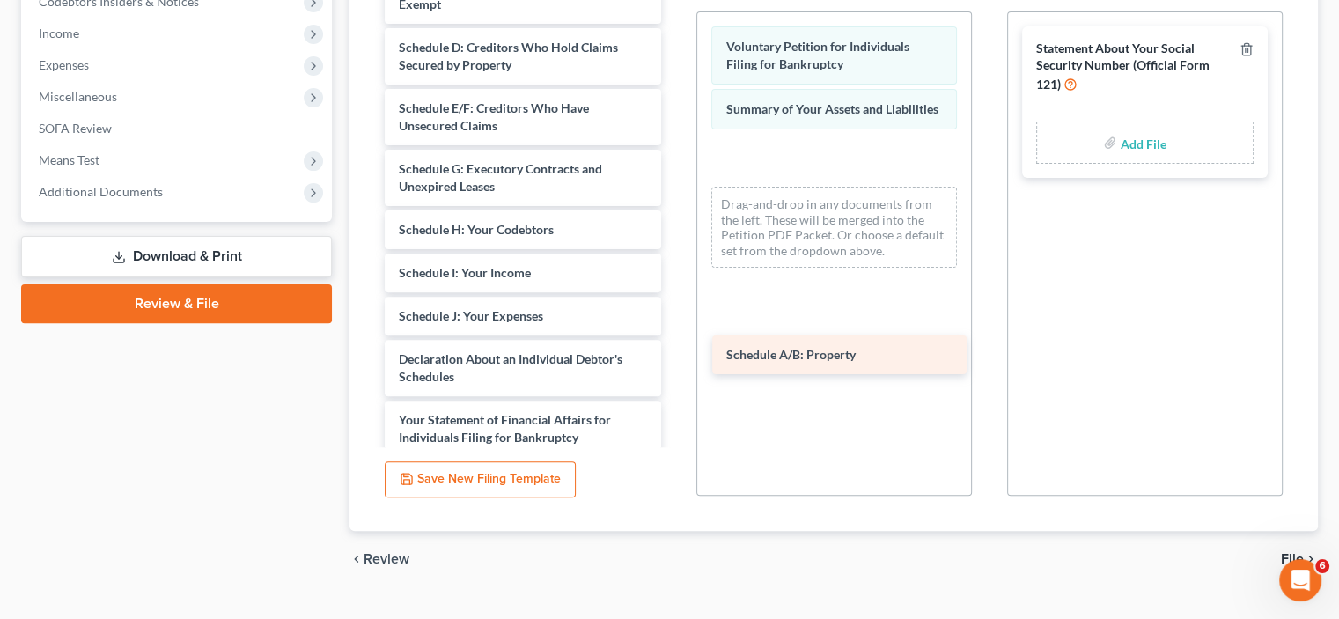
drag, startPoint x: 550, startPoint y: 112, endPoint x: 866, endPoint y: 358, distance: 400.9
click at [674, 358] on div "Schedule A/B: Property Schedule A/B: Property Schedule C: The Property You Clai…" at bounding box center [523, 476] width 304 height 1019
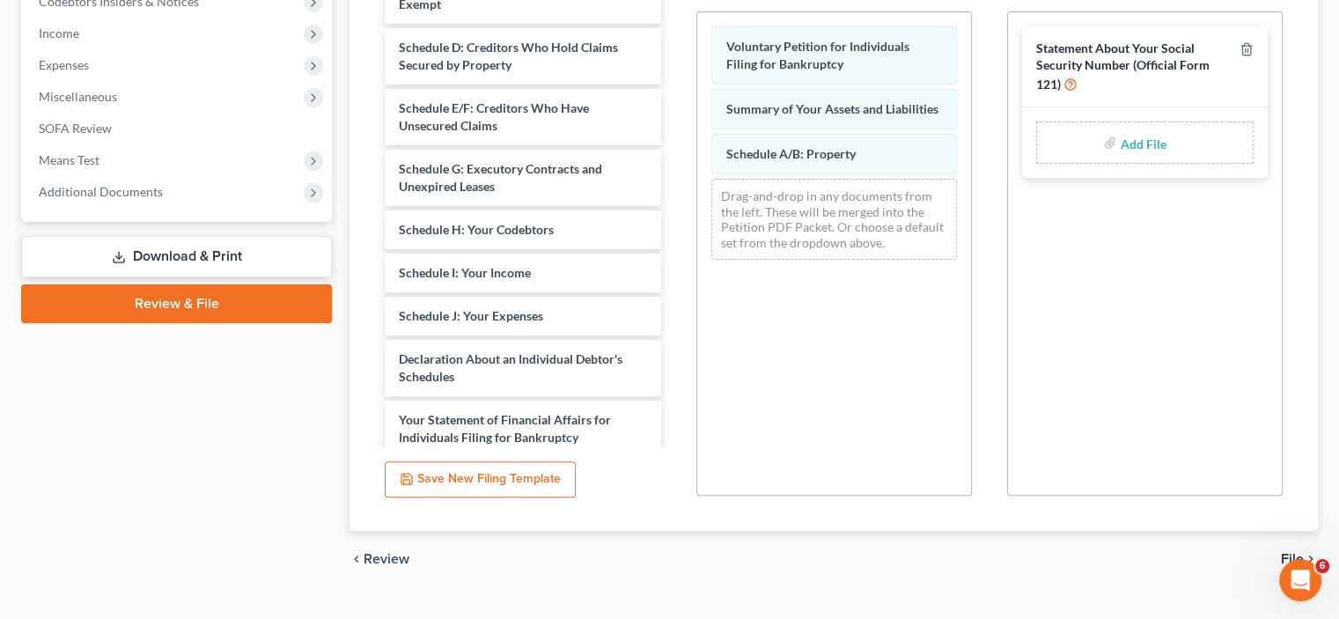
select select "0"
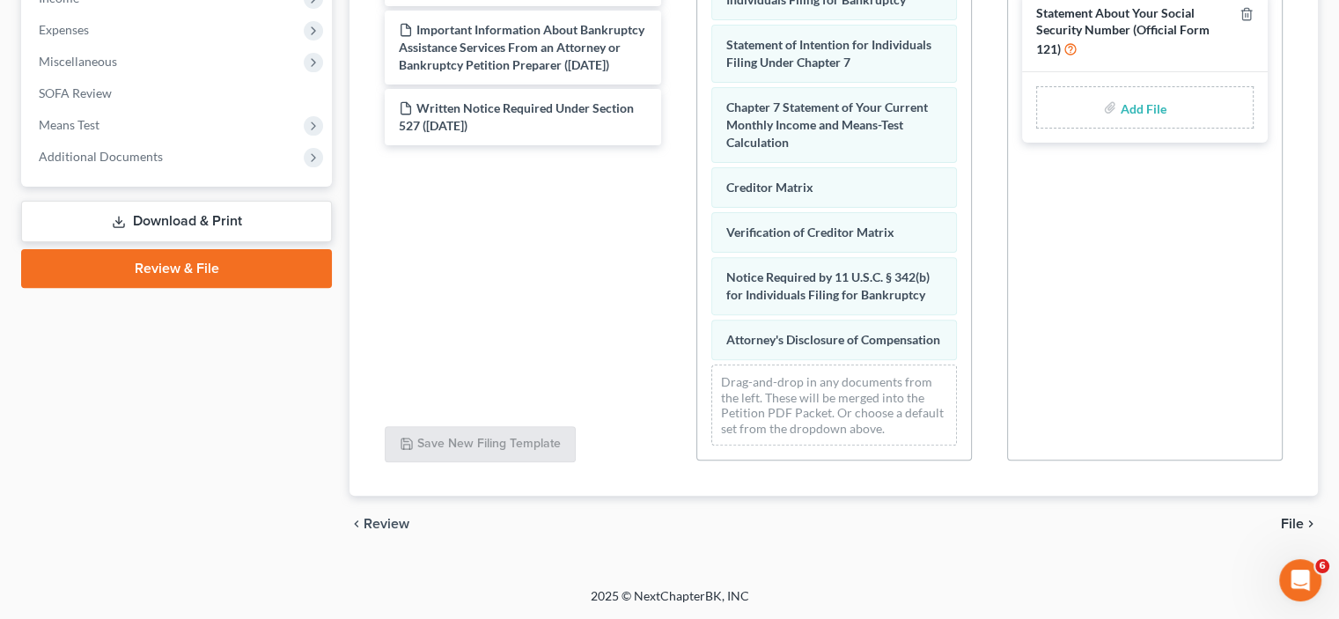
scroll to position [549, 0]
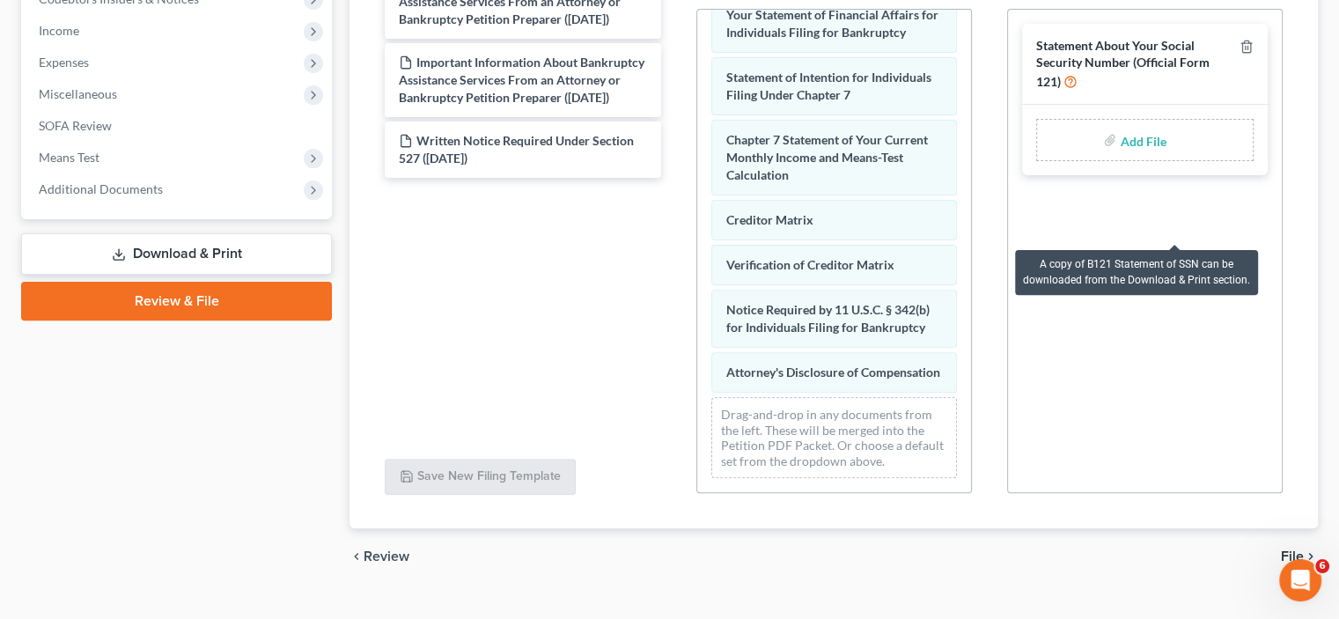
click at [1078, 89] on icon at bounding box center [1071, 80] width 14 height 17
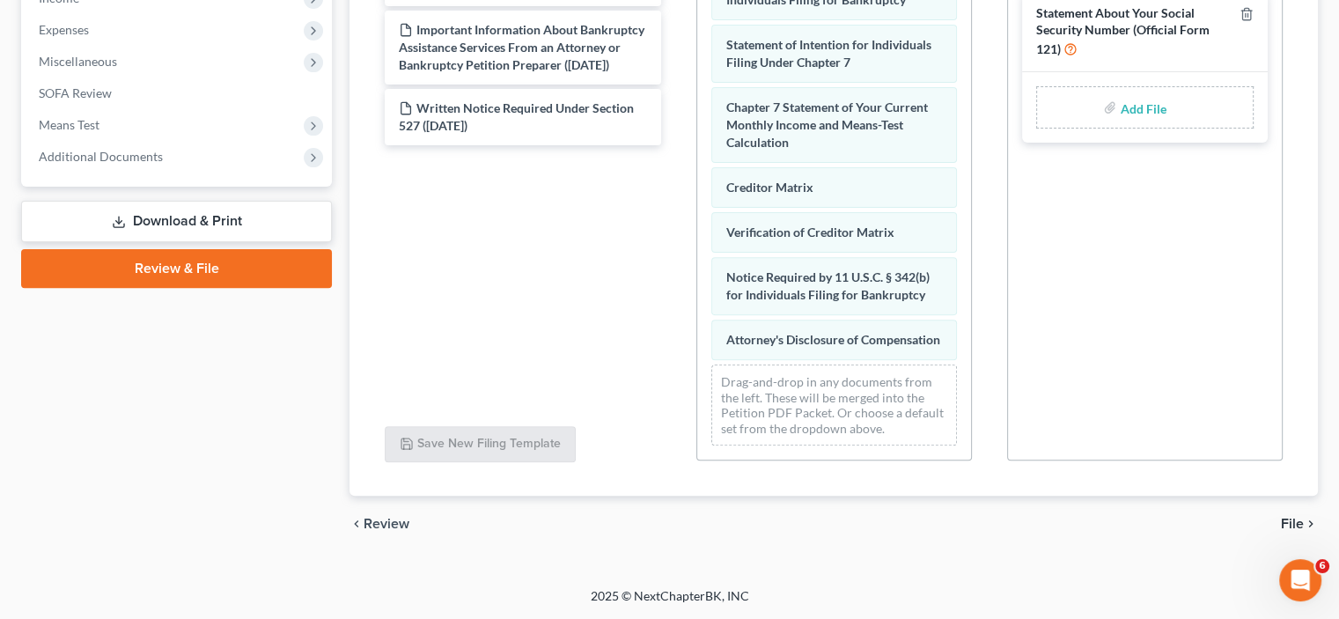
scroll to position [754, 0]
click at [1282, 517] on span "File" at bounding box center [1292, 524] width 23 height 14
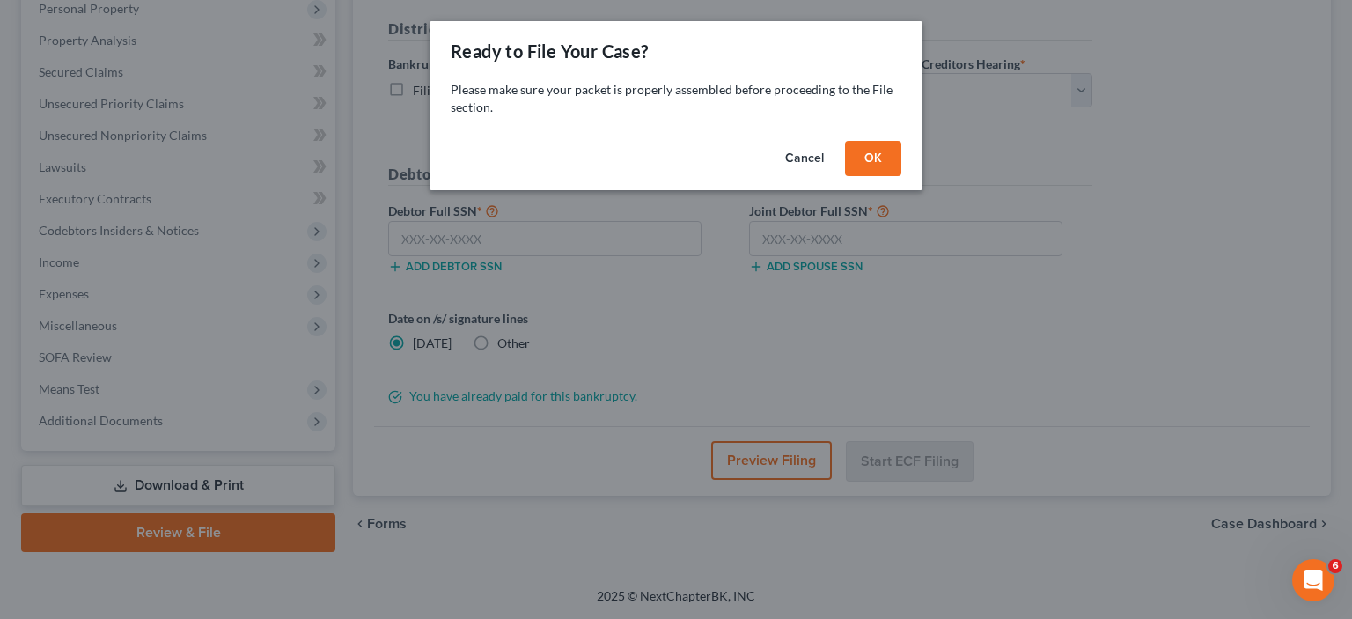
click at [838, 176] on button "Cancel" at bounding box center [804, 158] width 67 height 35
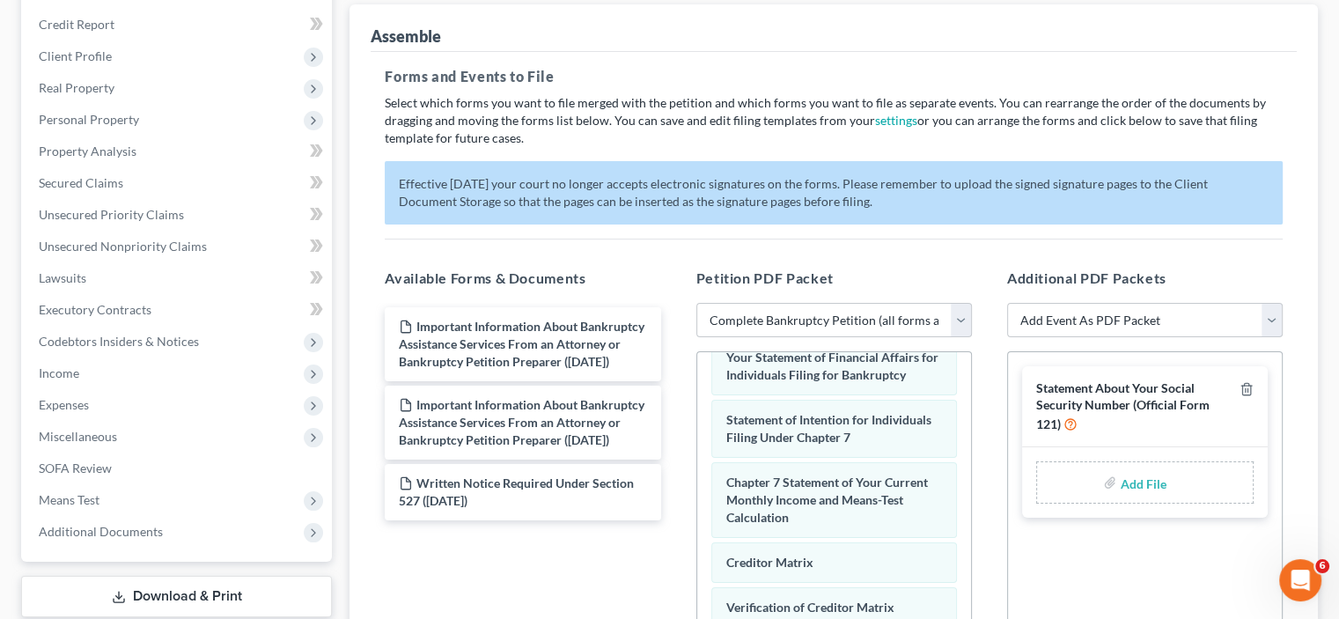
scroll to position [0, 0]
